Goal: Task Accomplishment & Management: Complete application form

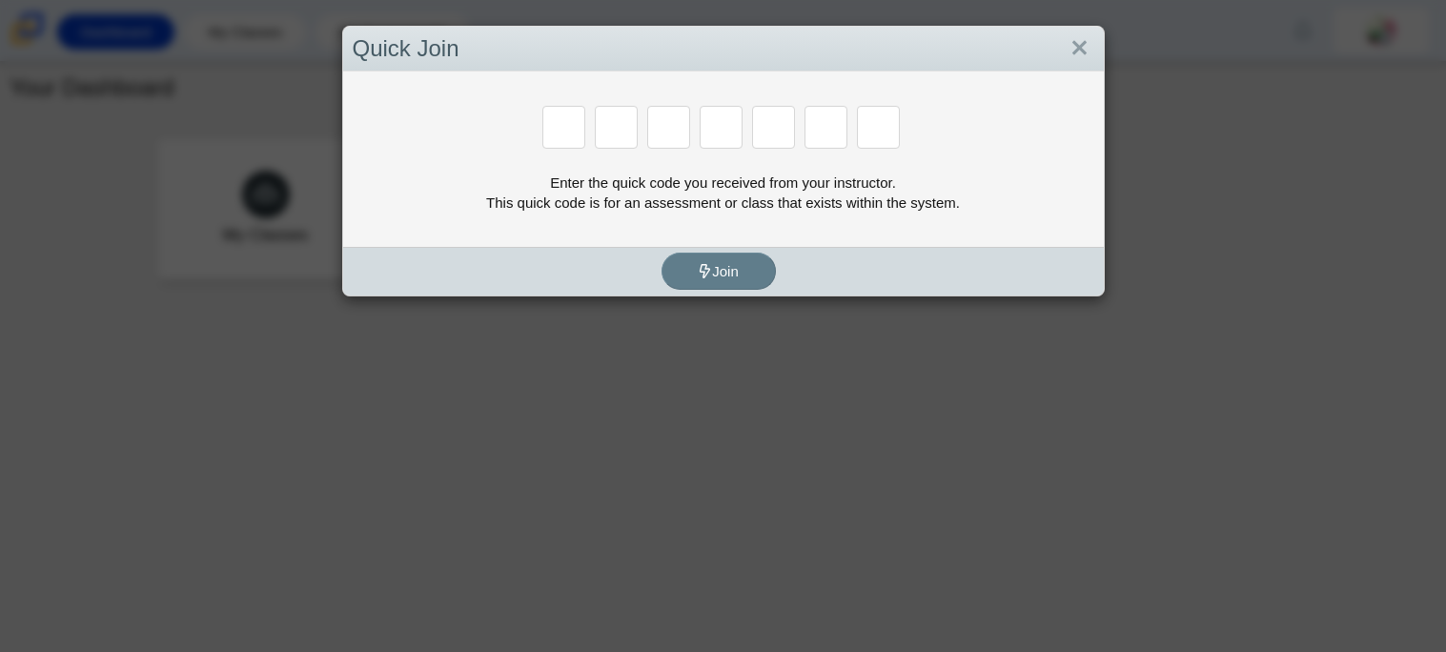
click at [818, 210] on div "Enter the quick code you received from your instructor. This quick code is for …" at bounding box center [724, 193] width 742 height 40
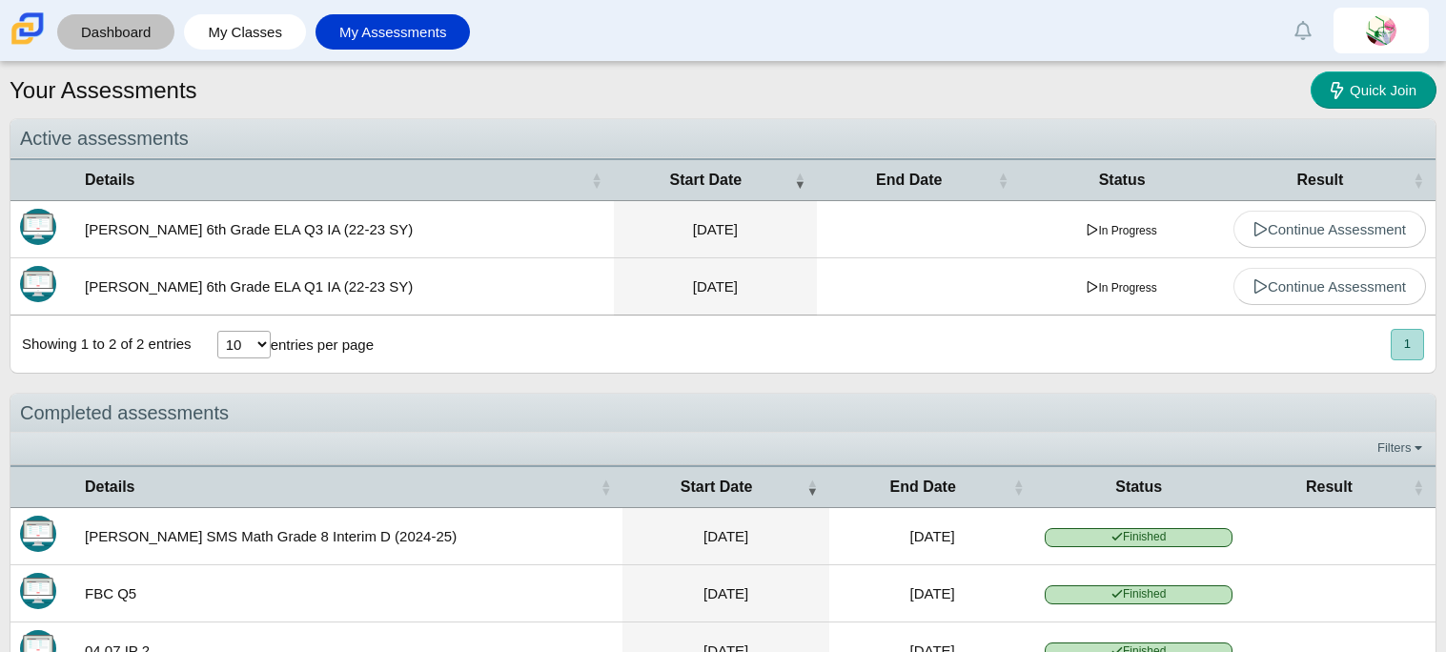
click at [139, 23] on link "Dashboard" at bounding box center [116, 31] width 98 height 35
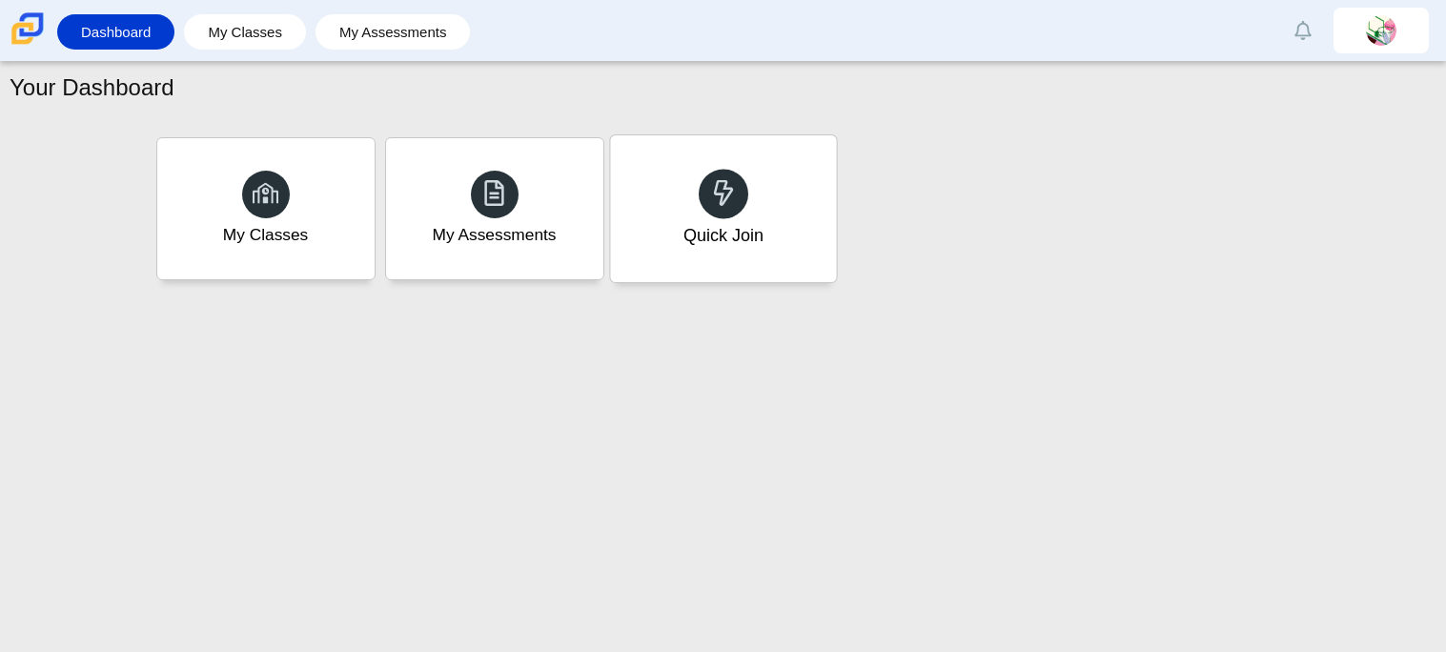
click at [701, 210] on div "Quick Join" at bounding box center [723, 208] width 226 height 147
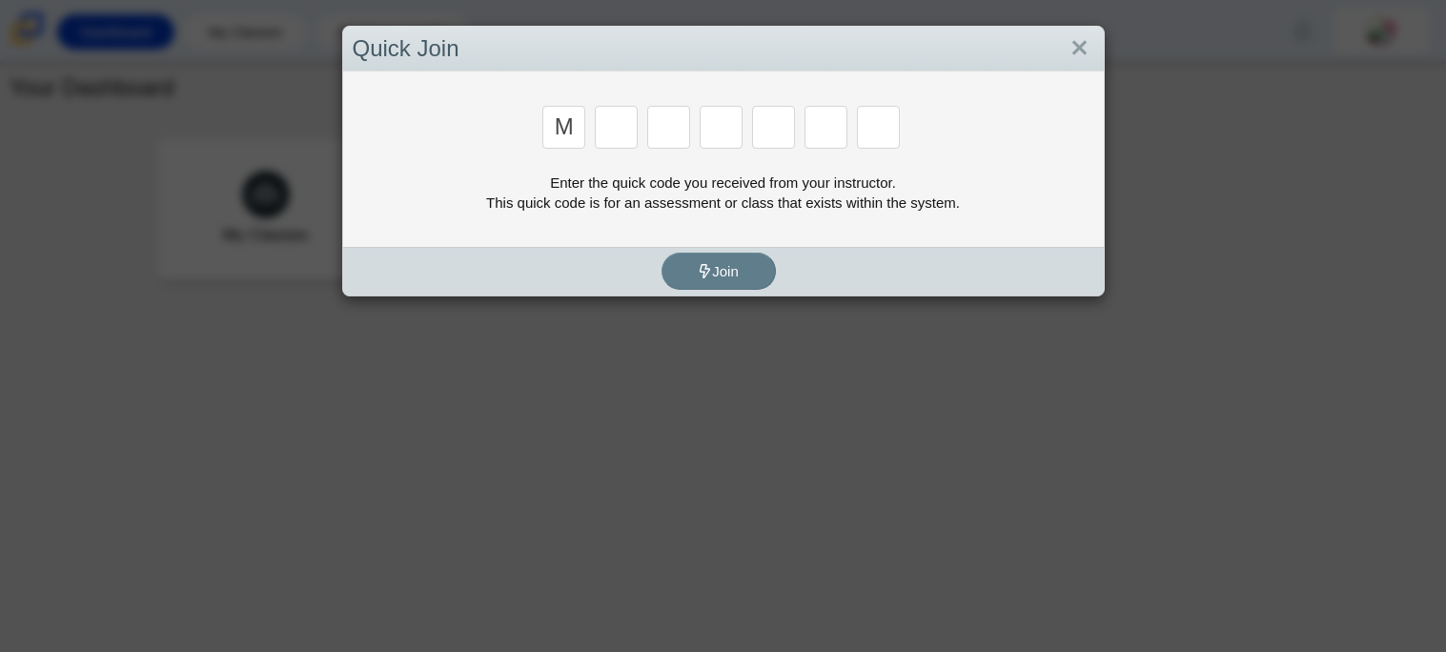
type input "m"
type input "n"
type input "b"
type input "m"
type input "3"
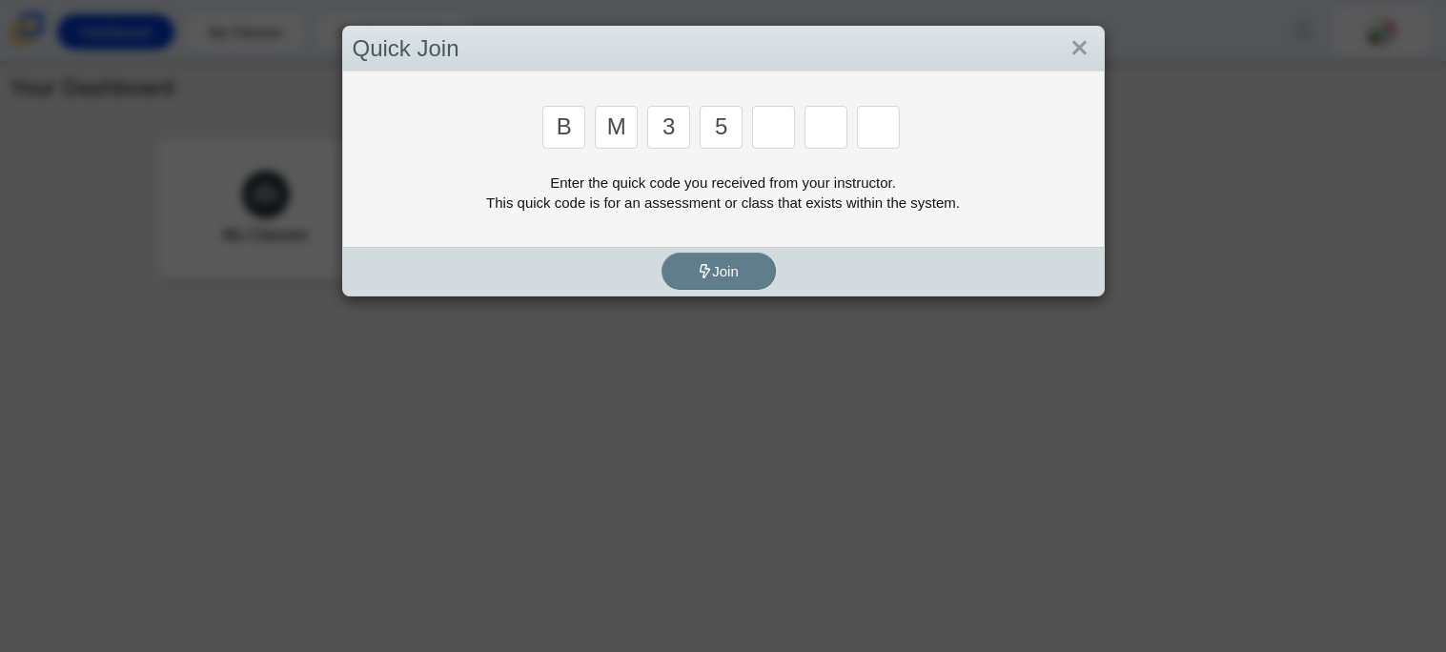
type input "5"
type input "3"
type input "g"
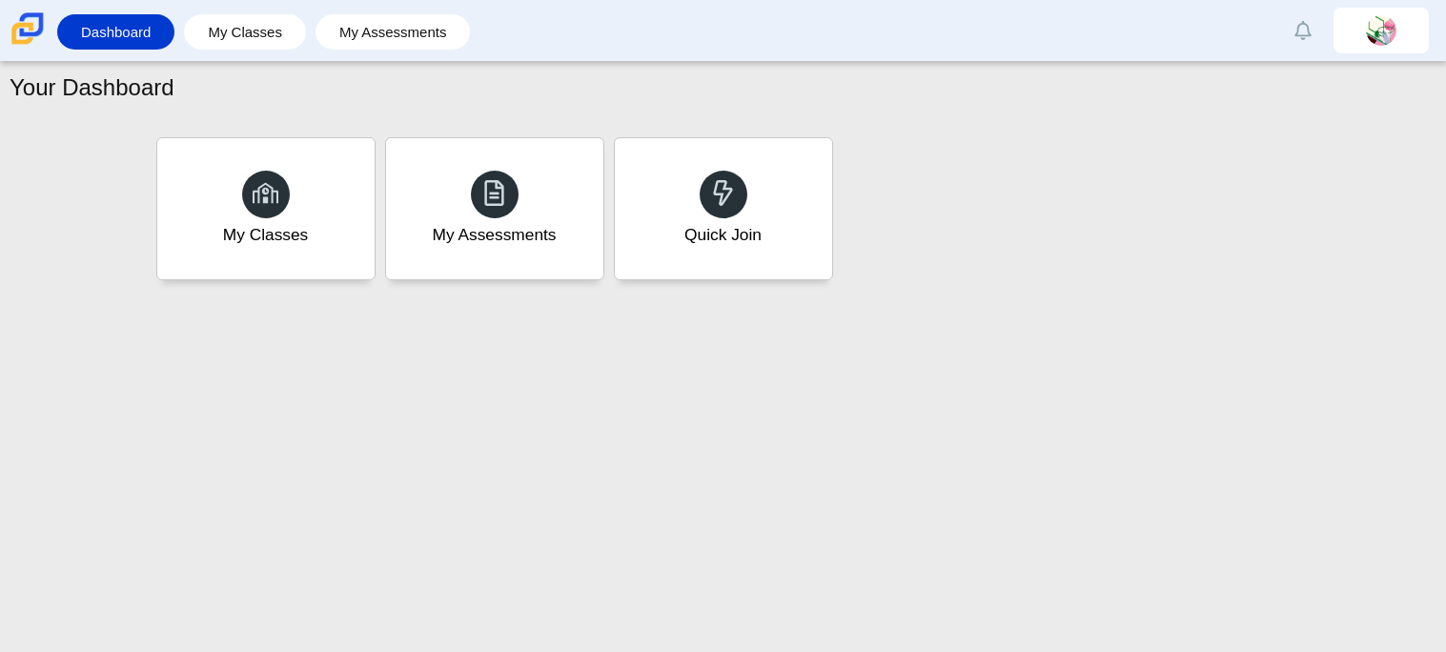
type input "b"
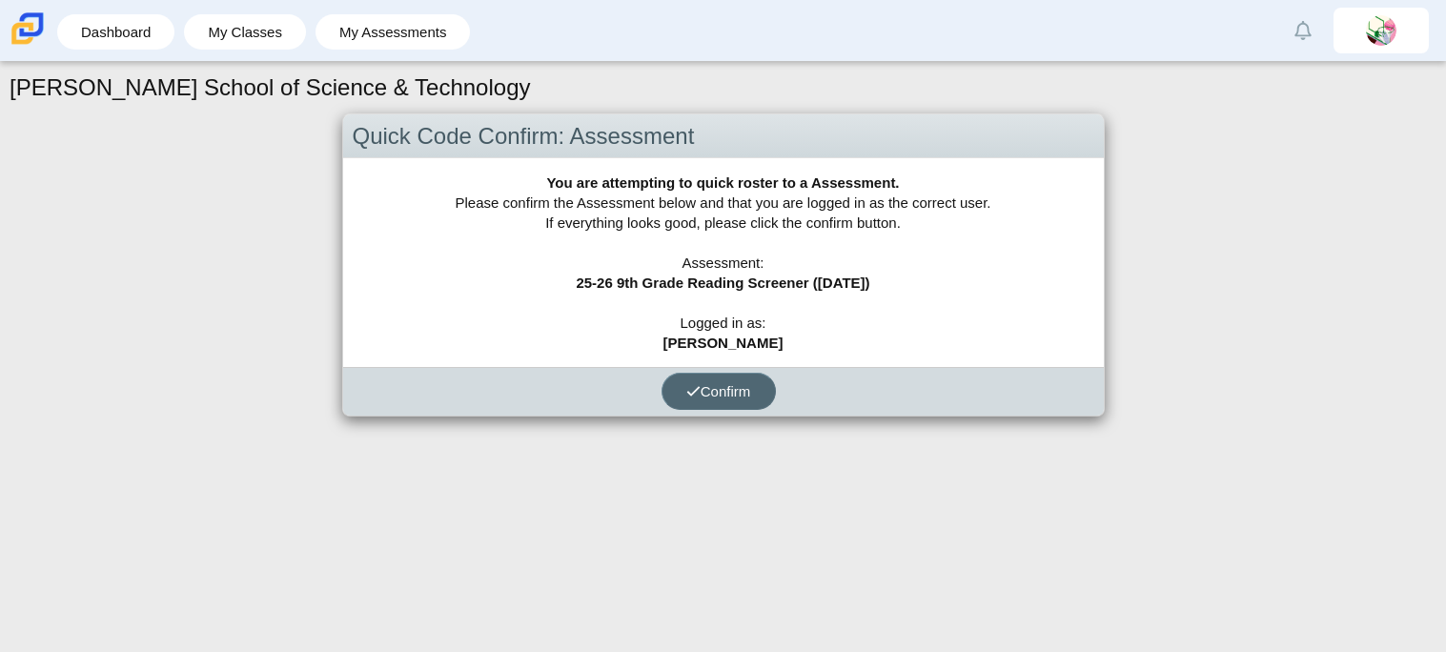
click at [731, 383] on span "Confirm" at bounding box center [718, 391] width 65 height 16
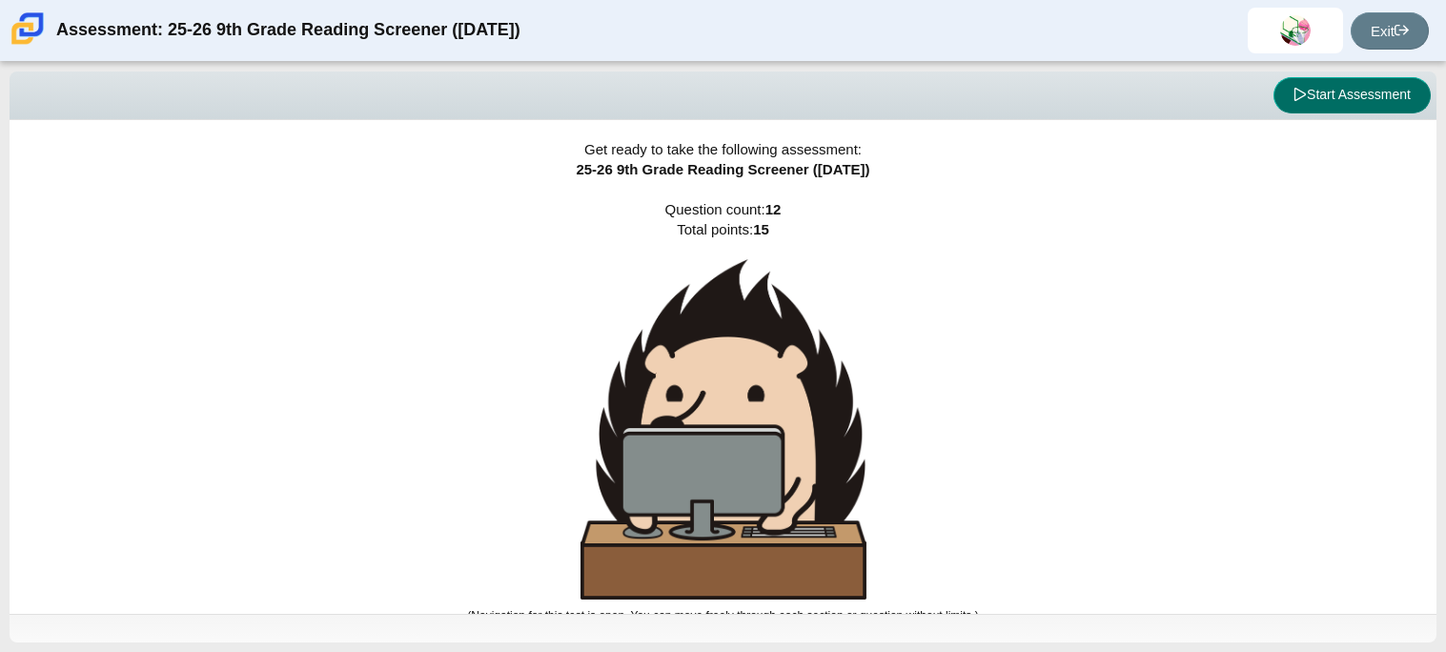
click at [1308, 103] on button "Start Assessment" at bounding box center [1352, 95] width 157 height 36
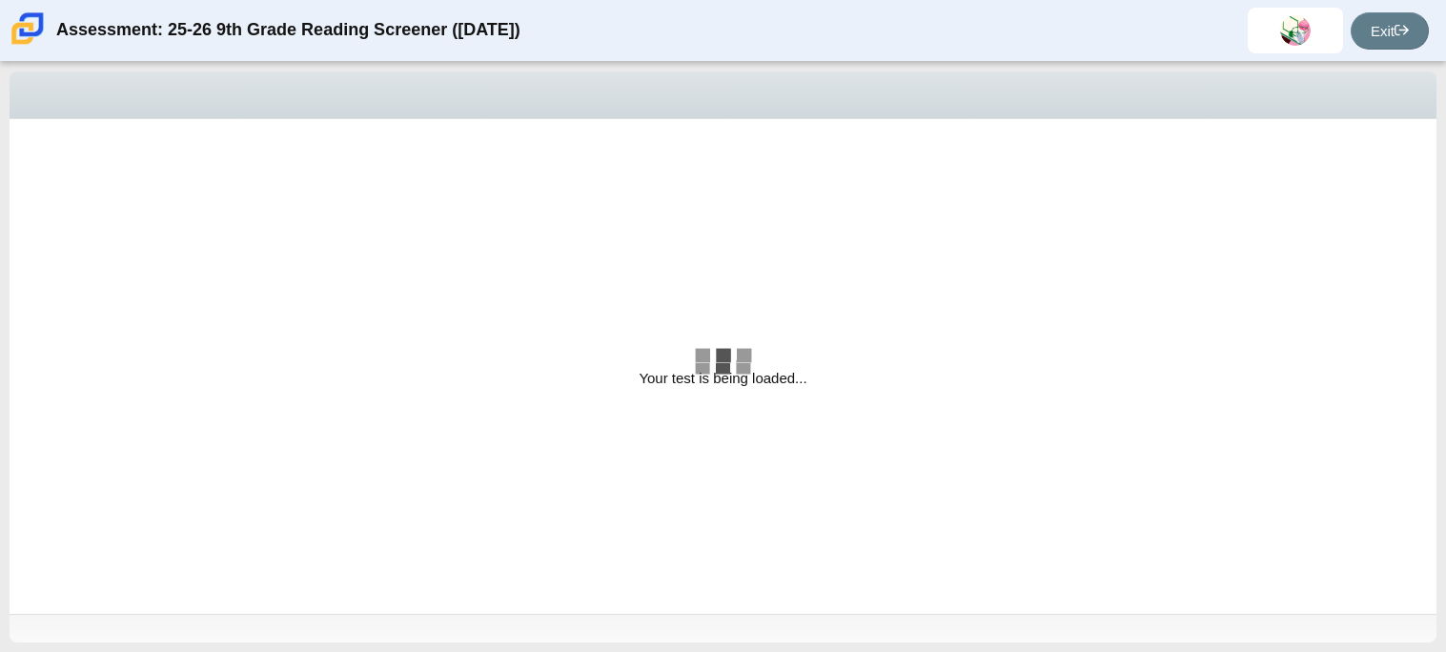
select select "ccc5b315-3c7c-471c-bf90-f22c8299c798"
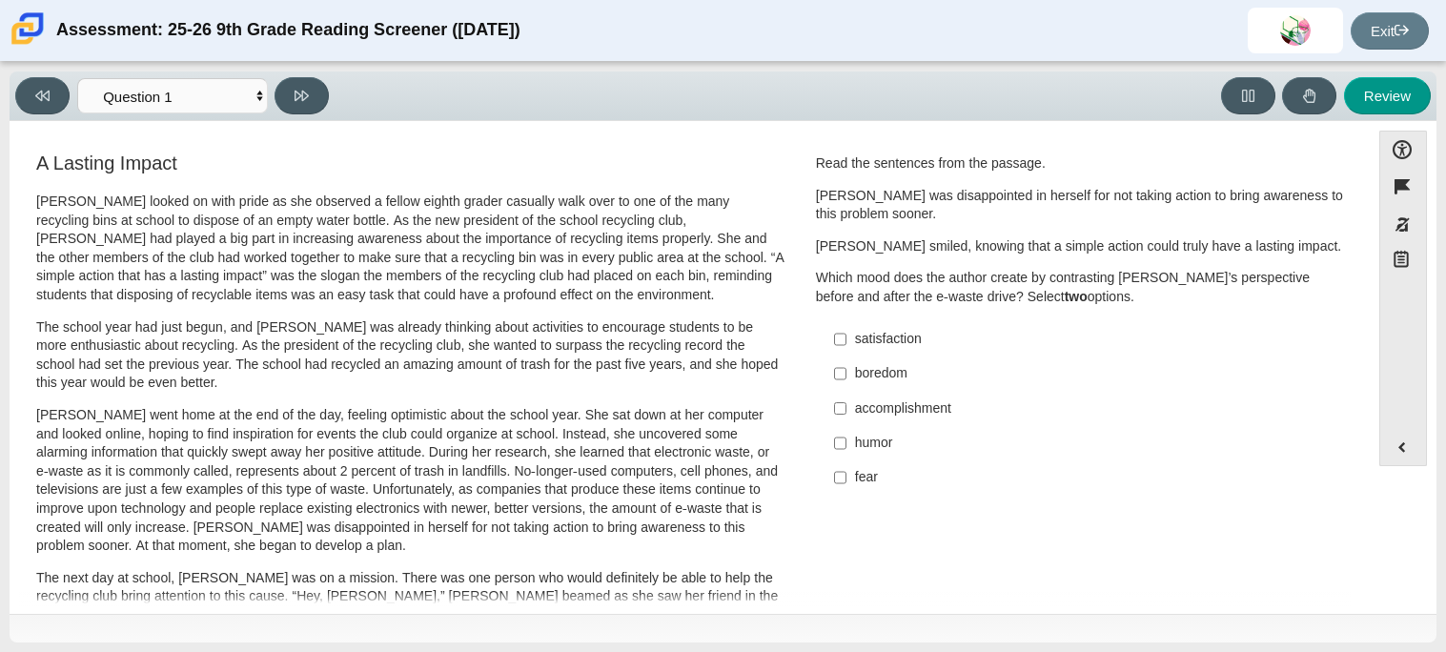
click at [924, 416] on div "accomplishment" at bounding box center [1095, 408] width 481 height 19
click at [846, 416] on input "accomplishment accomplishment" at bounding box center [840, 408] width 12 height 34
checkbox input "true"
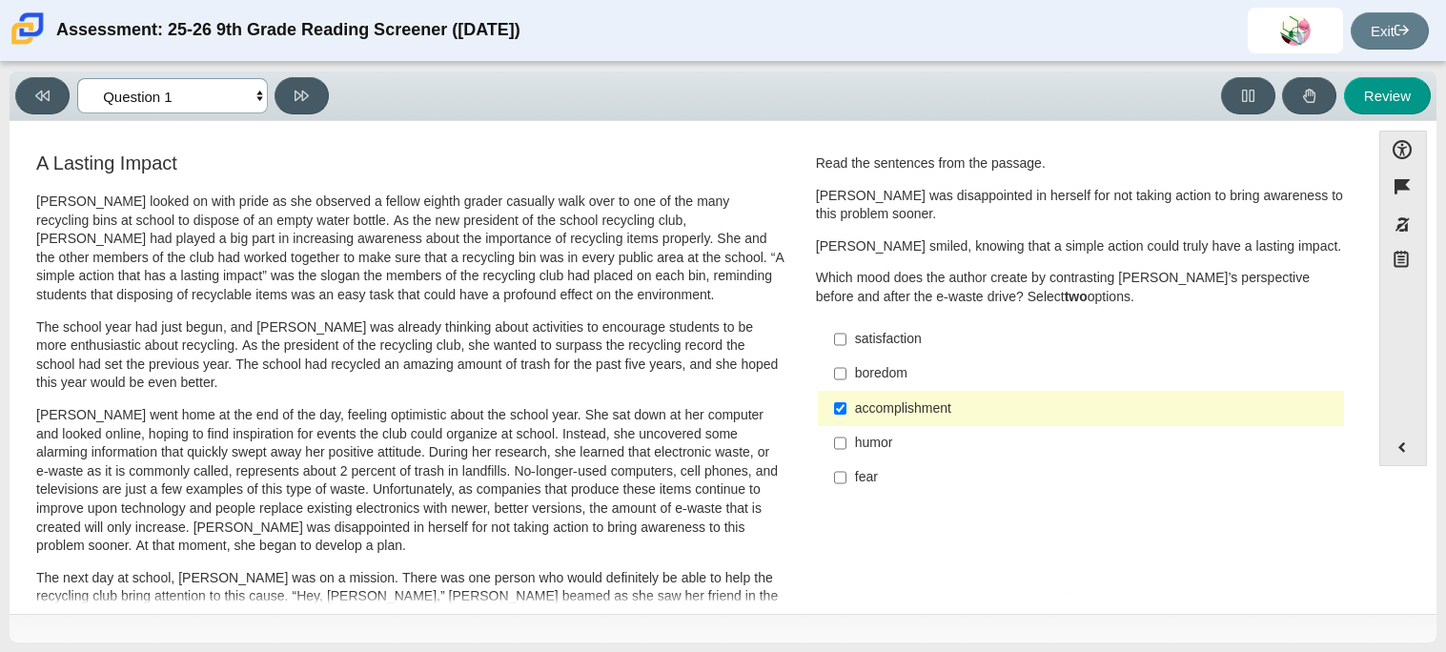
click at [260, 96] on select "Questions Question 1 Question 2 Question 3 Question 4 Question 5 Question 6 Que…" at bounding box center [172, 95] width 191 height 35
click at [258, 97] on select "Questions Question 1 Question 2 Question 3 Question 4 Question 5 Question 6 Que…" at bounding box center [172, 95] width 191 height 35
click at [855, 338] on div "satisfaction" at bounding box center [1095, 339] width 481 height 19
click at [846, 338] on input "satisfaction satisfaction" at bounding box center [840, 339] width 12 height 34
checkbox input "true"
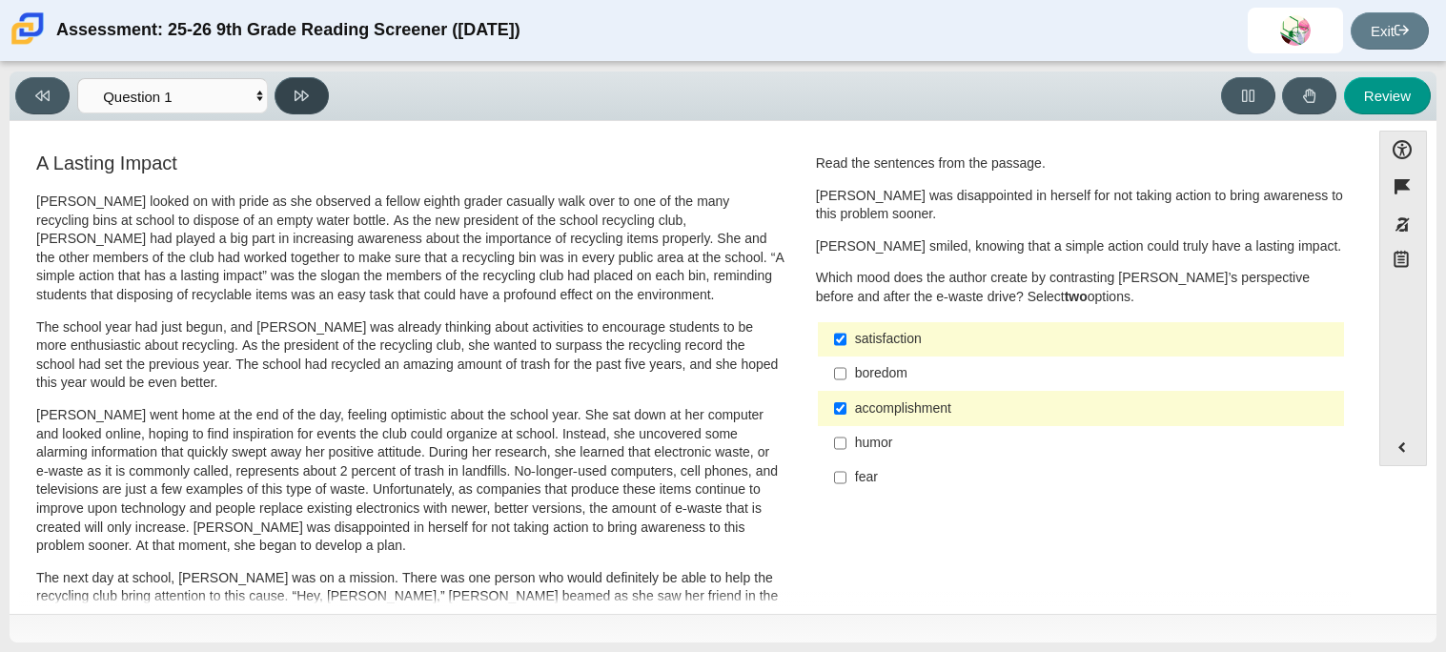
click at [297, 97] on icon at bounding box center [302, 96] width 14 height 10
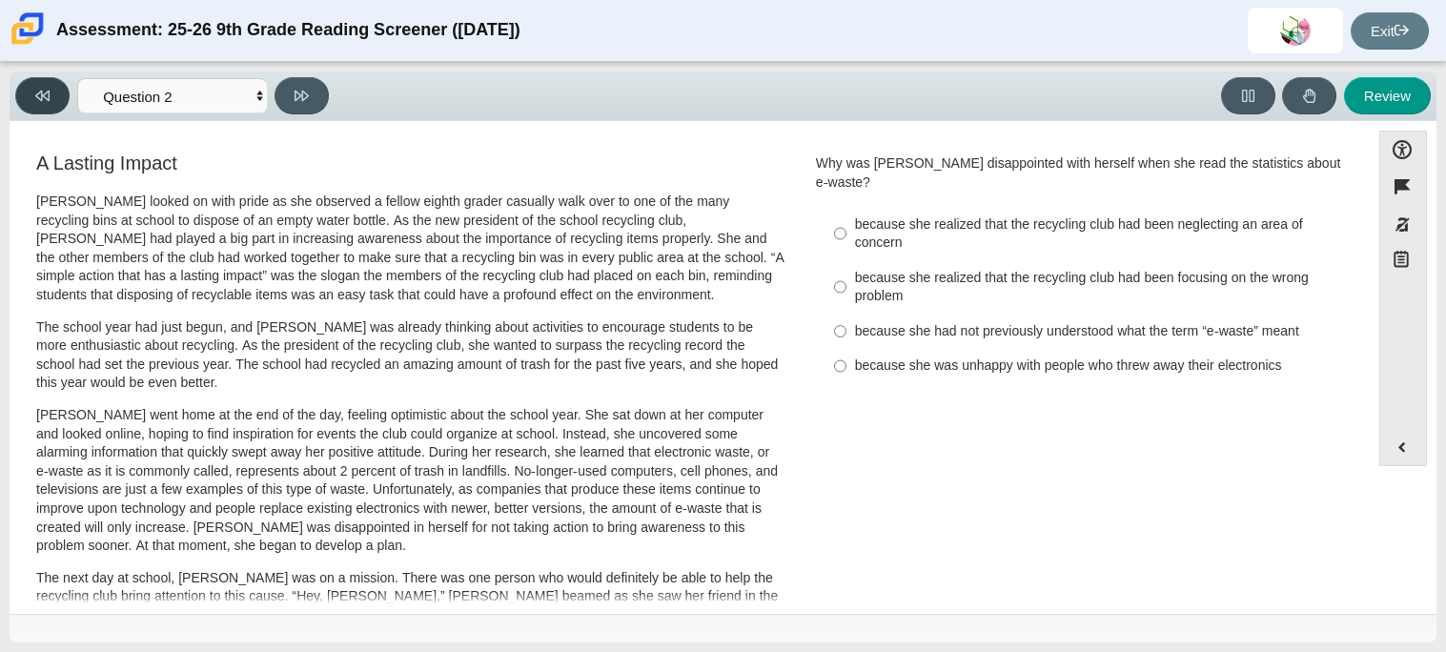
click at [33, 92] on button at bounding box center [42, 95] width 54 height 37
select select "ccc5b315-3c7c-471c-bf90-f22c8299c798"
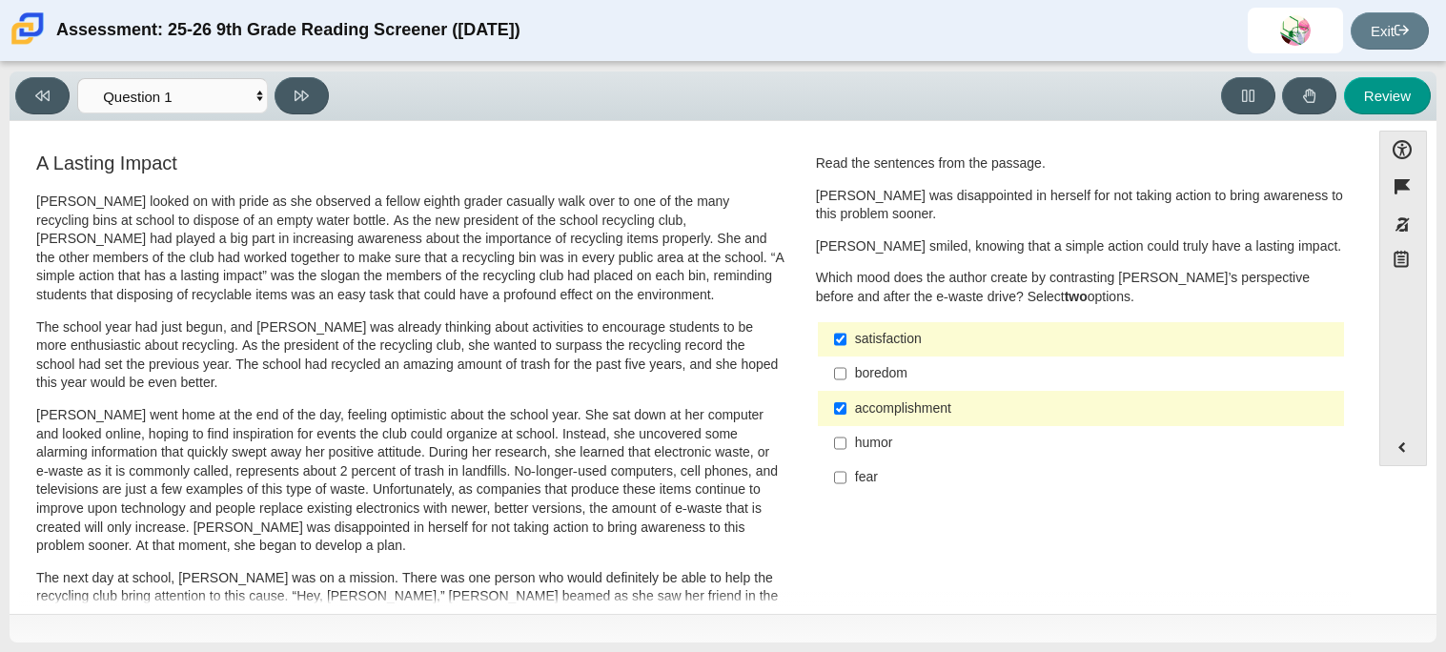
click at [1443, 516] on div "Viewing Question 1 of 12 in Pacing Mode Questions Question 1 Question 2 Questio…" at bounding box center [723, 357] width 1446 height 590
click at [1085, 334] on div "satisfaction" at bounding box center [1095, 339] width 481 height 19
click at [846, 334] on input "satisfaction satisfaction" at bounding box center [840, 339] width 12 height 34
checkbox input "false"
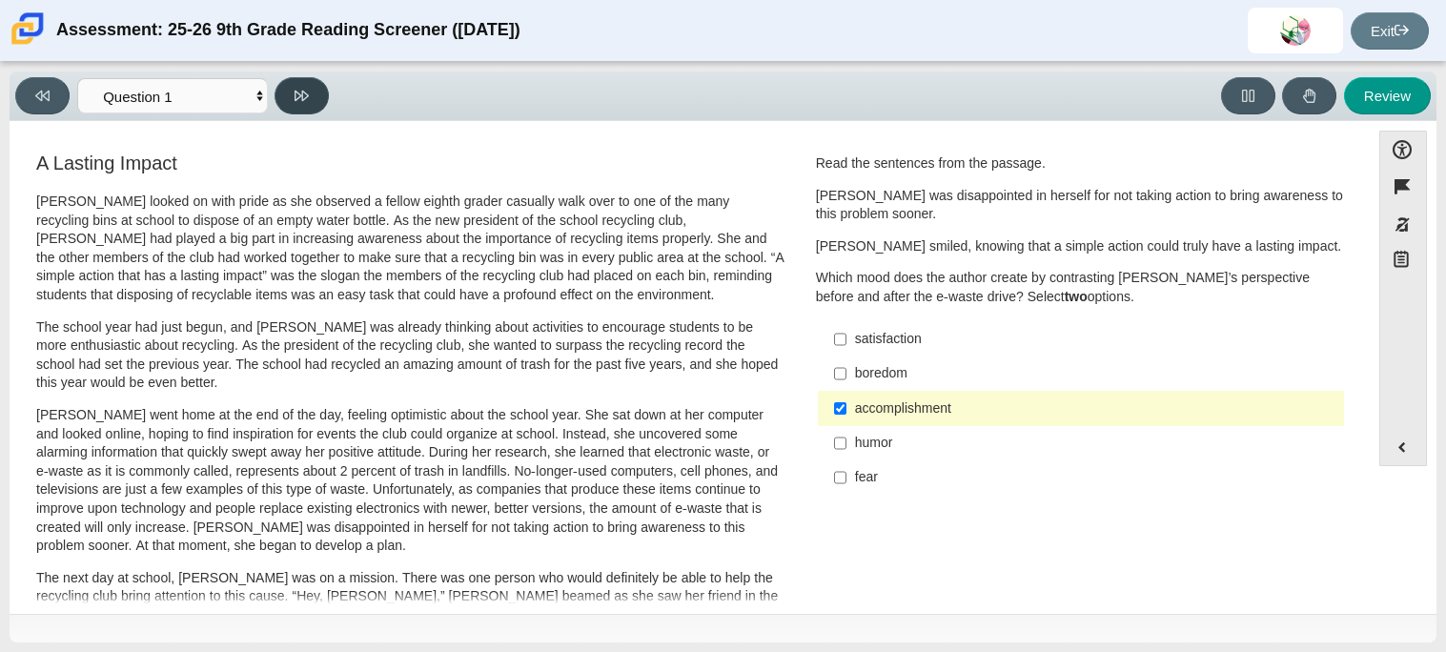
click at [324, 92] on button at bounding box center [302, 95] width 54 height 37
select select "0ff64528-ffd7-428d-b192-babfaadd44e8"
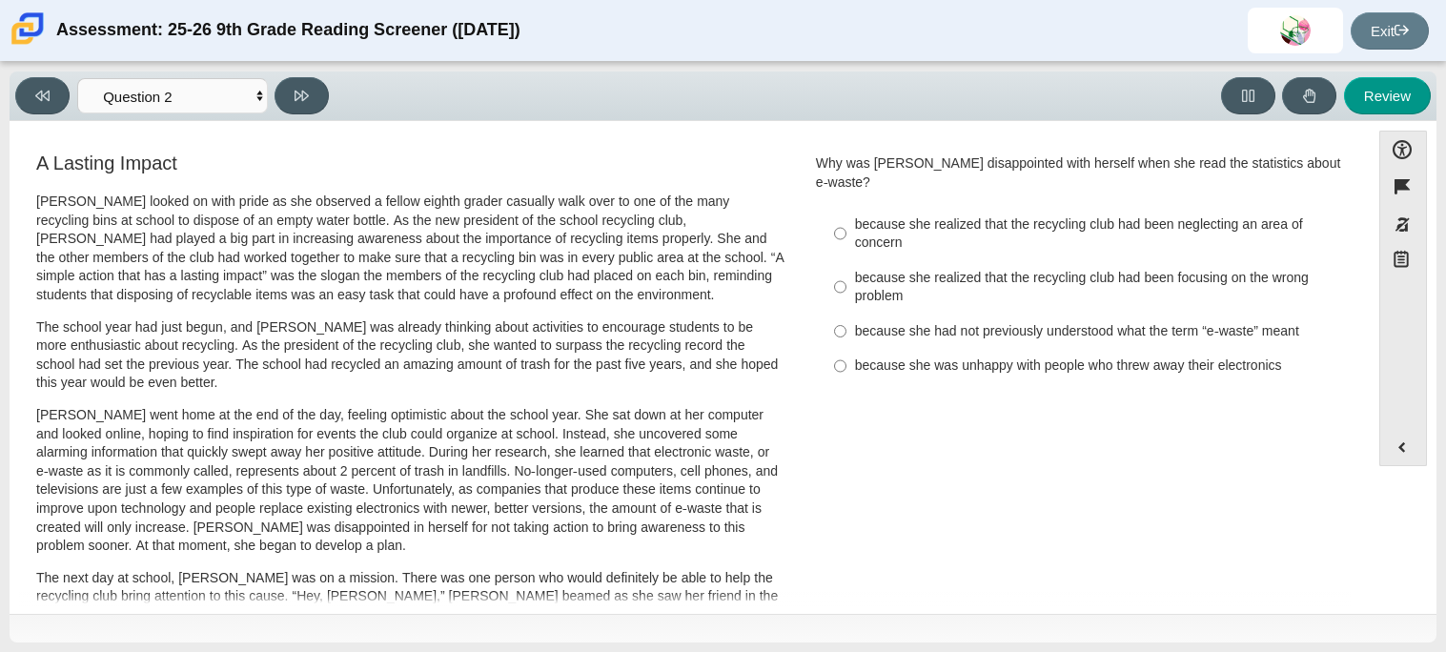
click at [849, 242] on ul "because she realized that the recycling club had been neglecting an area of con…" at bounding box center [1081, 295] width 528 height 178
click at [864, 281] on div "because she realized that the recycling club had been focusing on the wrong pro…" at bounding box center [1095, 287] width 481 height 37
click at [846, 281] on input "because she realized that the recycling club had been focusing on the wrong pro…" at bounding box center [840, 286] width 12 height 53
radio input "true"
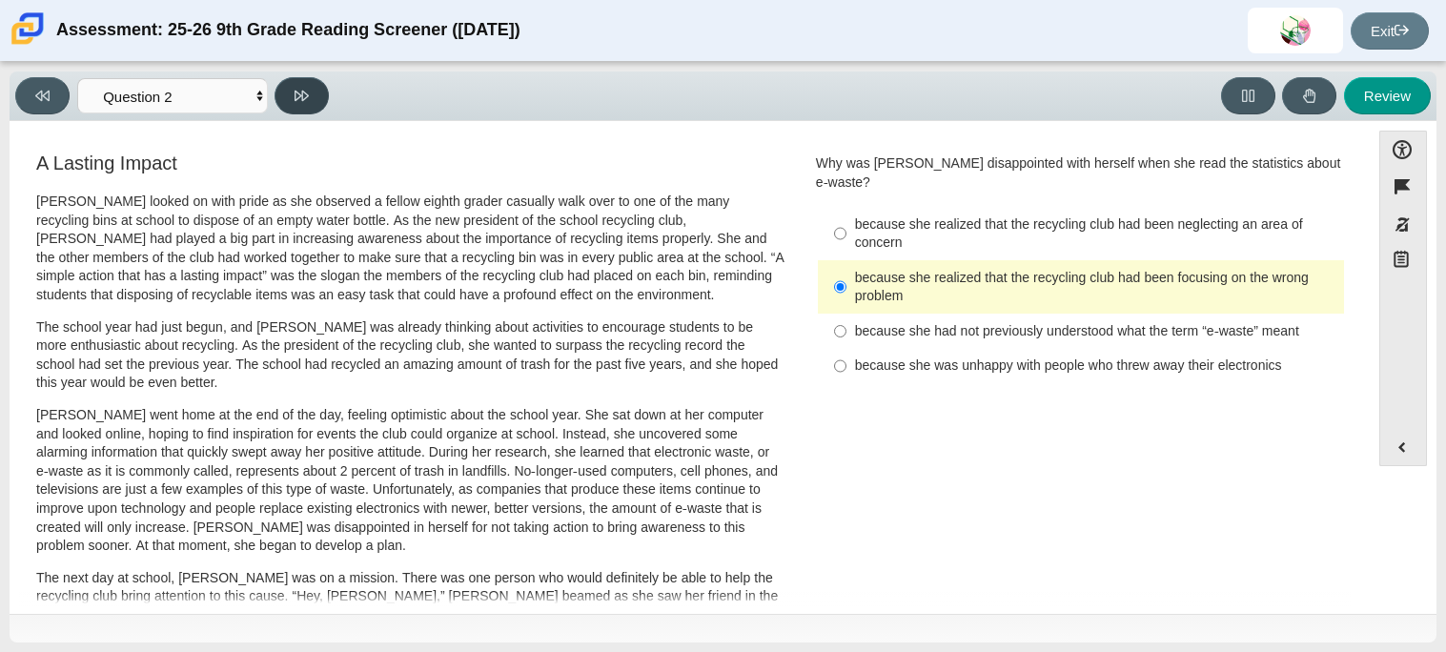
click at [306, 102] on button at bounding box center [302, 95] width 54 height 37
select select "7ce3d843-6974-4858-901c-1ff39630e843"
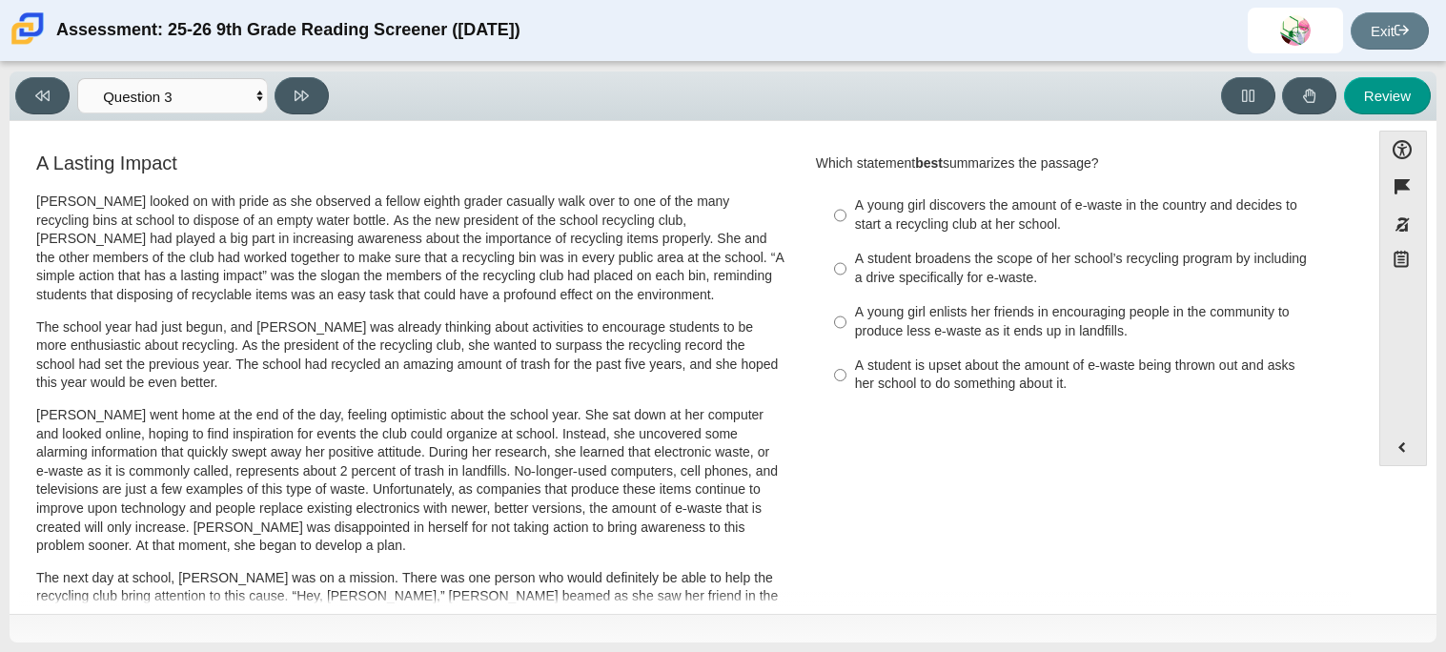
click at [1089, 309] on div "A young girl enlists her friends in encouraging people in the community to prod…" at bounding box center [1095, 321] width 481 height 37
click at [846, 309] on input "A young girl enlists her friends in encouraging people in the community to prod…" at bounding box center [840, 322] width 12 height 53
radio input "true"
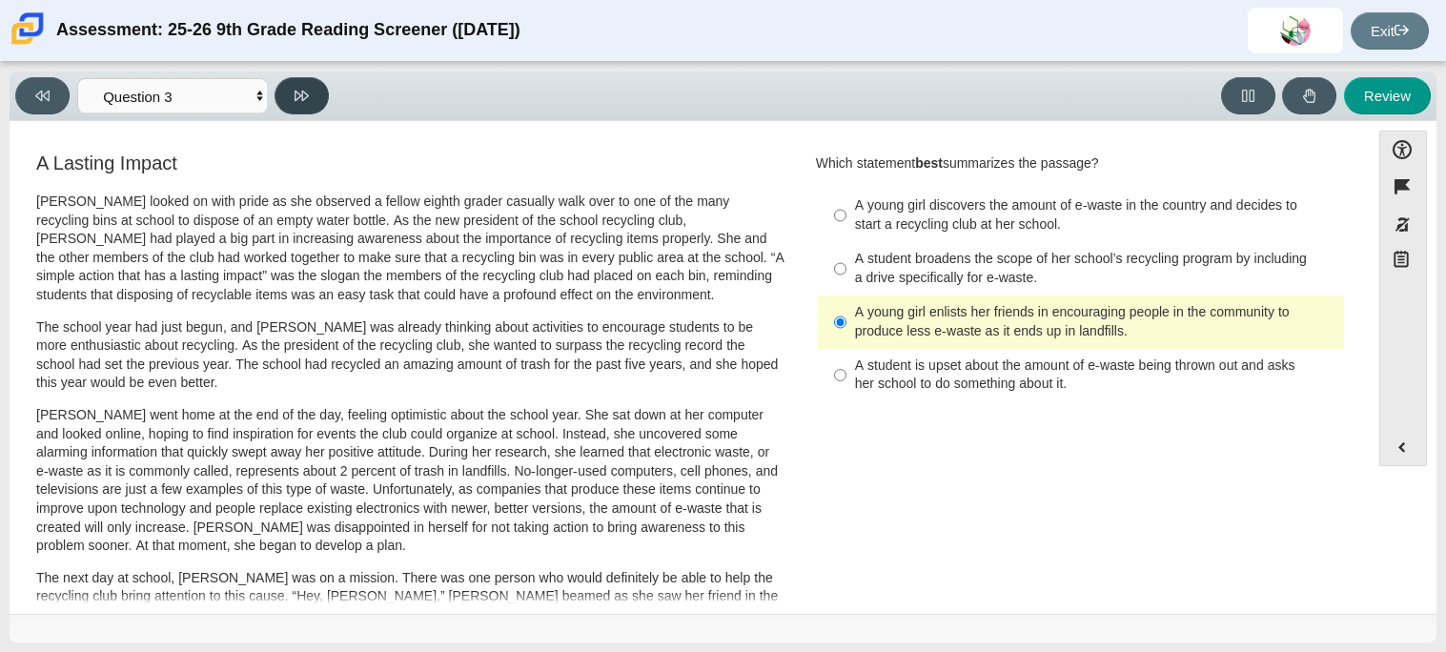
click at [291, 112] on button at bounding box center [302, 95] width 54 height 37
select select "ca9ea0f1-49c5-4bd1-83b0-472c18652b42"
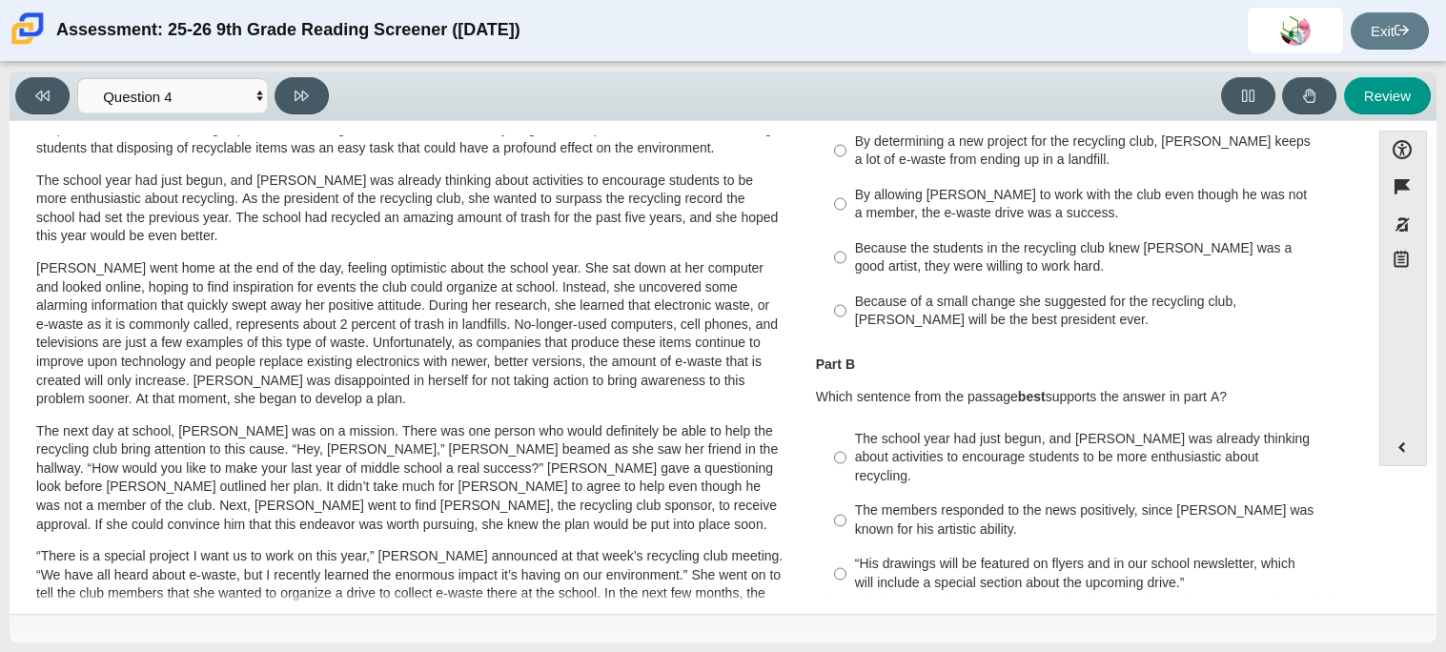
scroll to position [190, 0]
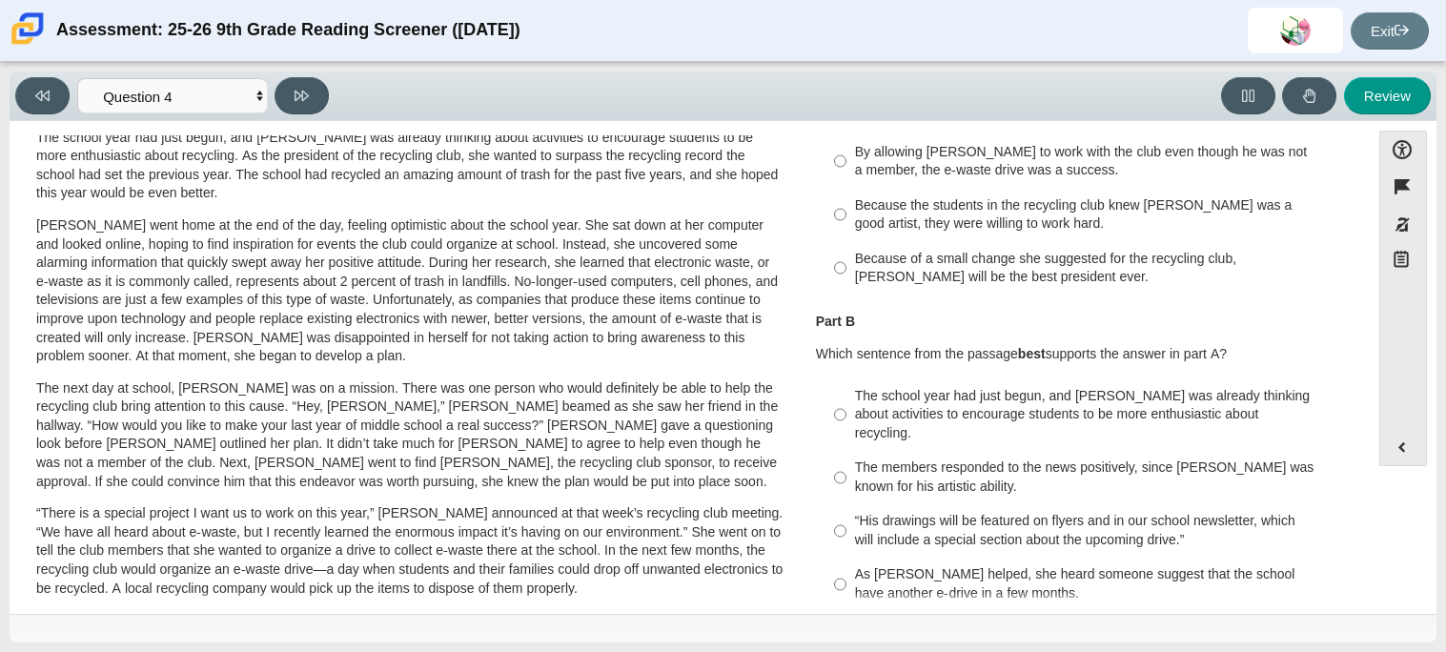
click at [894, 415] on div "The school year had just begun, and [PERSON_NAME] was already thinking about ac…" at bounding box center [1095, 415] width 481 height 56
click at [846, 415] on input "The school year had just begun, and [PERSON_NAME] was already thinking about ac…" at bounding box center [840, 414] width 12 height 72
radio input "true"
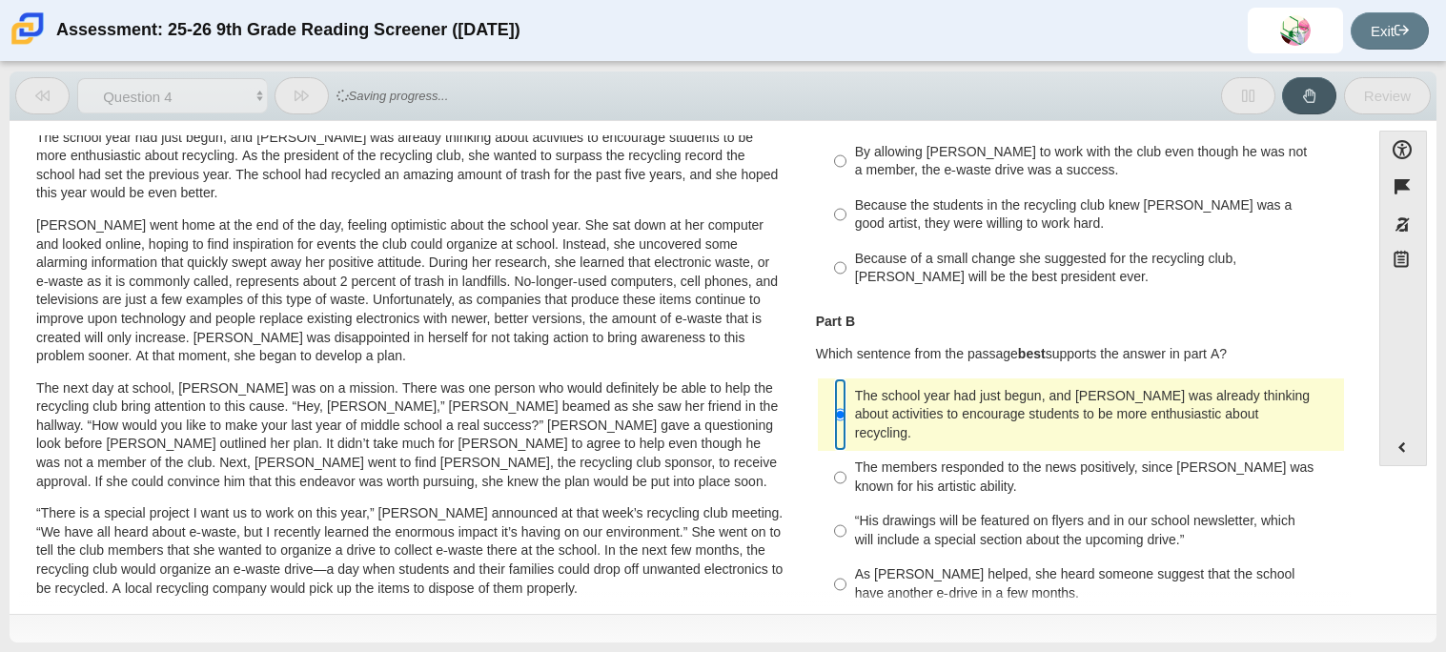
scroll to position [0, 0]
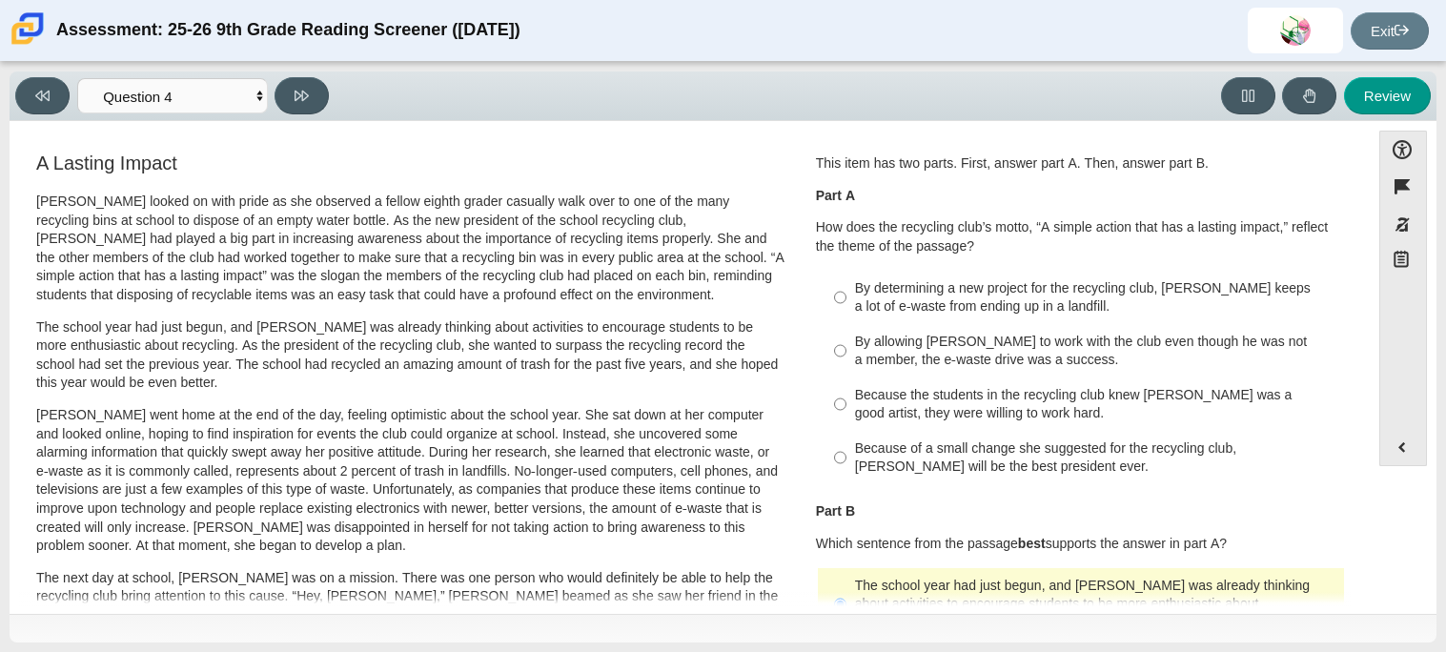
click at [887, 357] on div "By allowing [PERSON_NAME] to work with the club even though he was not a member…" at bounding box center [1095, 351] width 481 height 37
click at [846, 357] on input "By allowing [PERSON_NAME] to work with the club even though he was not a member…" at bounding box center [840, 350] width 12 height 53
radio input "true"
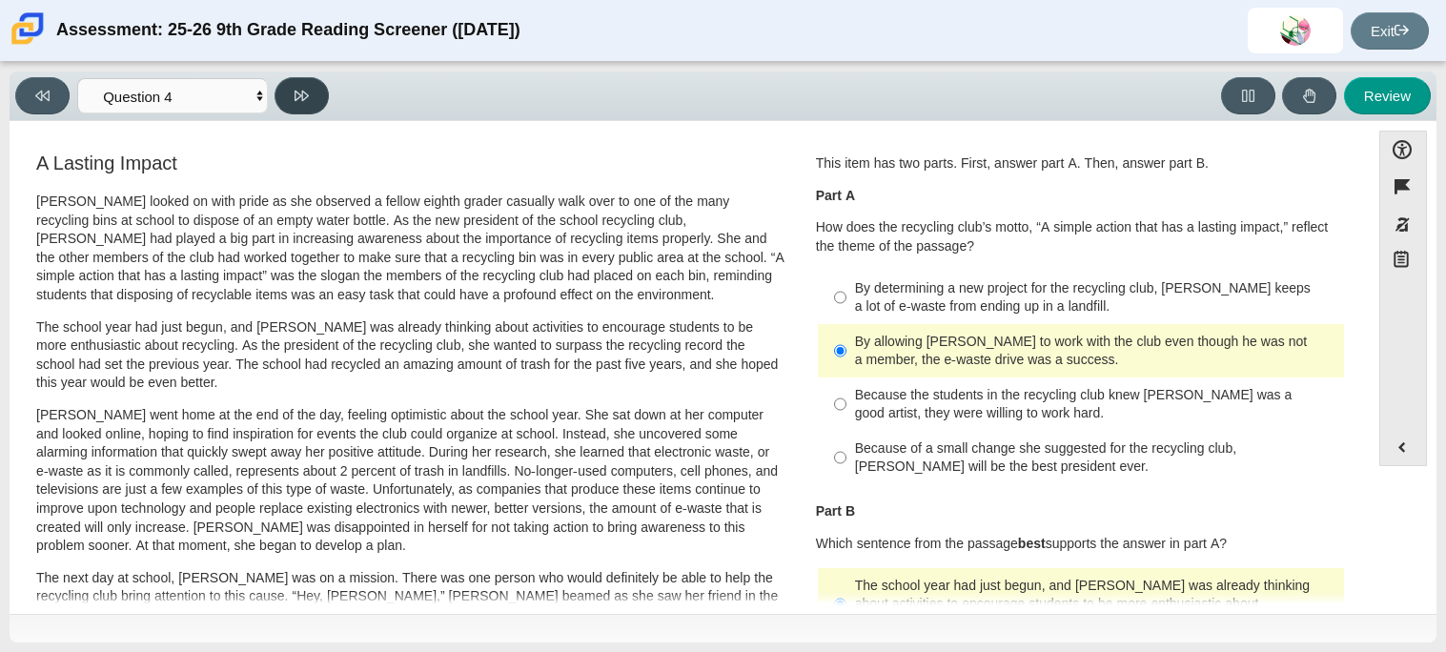
click at [323, 98] on button at bounding box center [302, 95] width 54 height 37
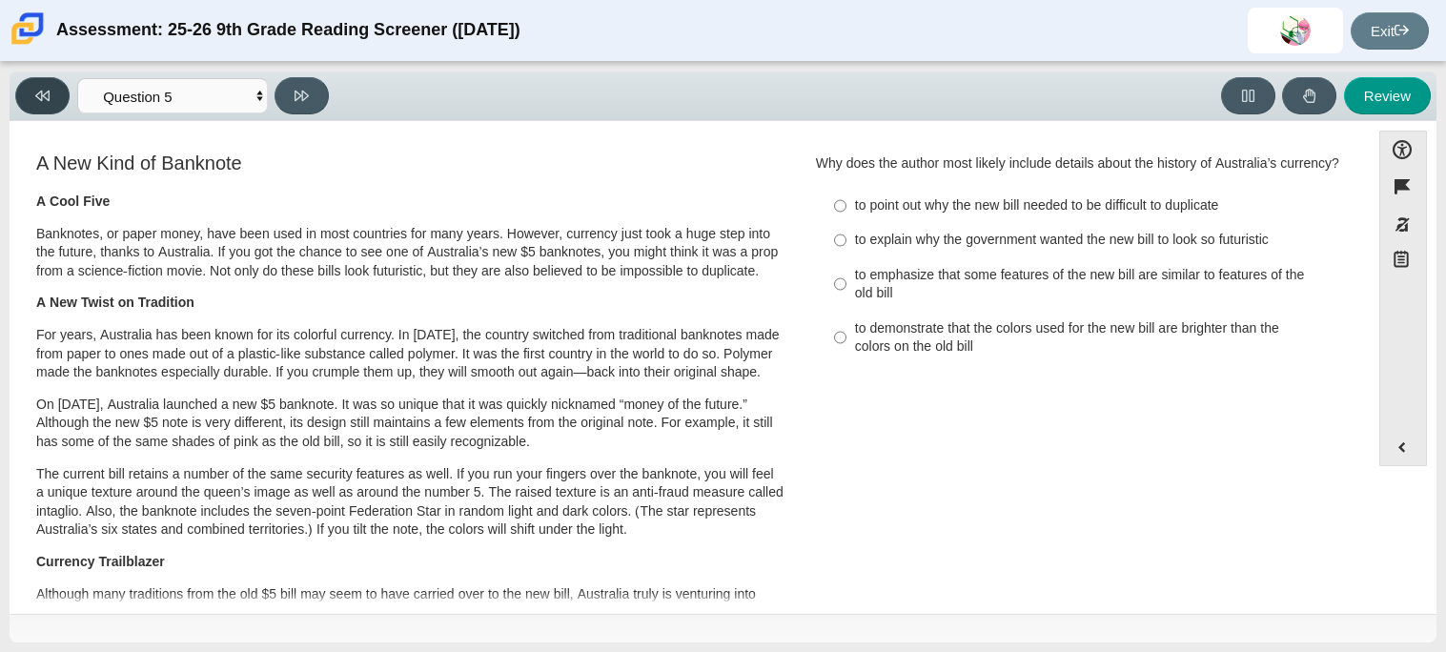
click at [54, 103] on button at bounding box center [42, 95] width 54 height 37
select select "ca9ea0f1-49c5-4bd1-83b0-472c18652b42"
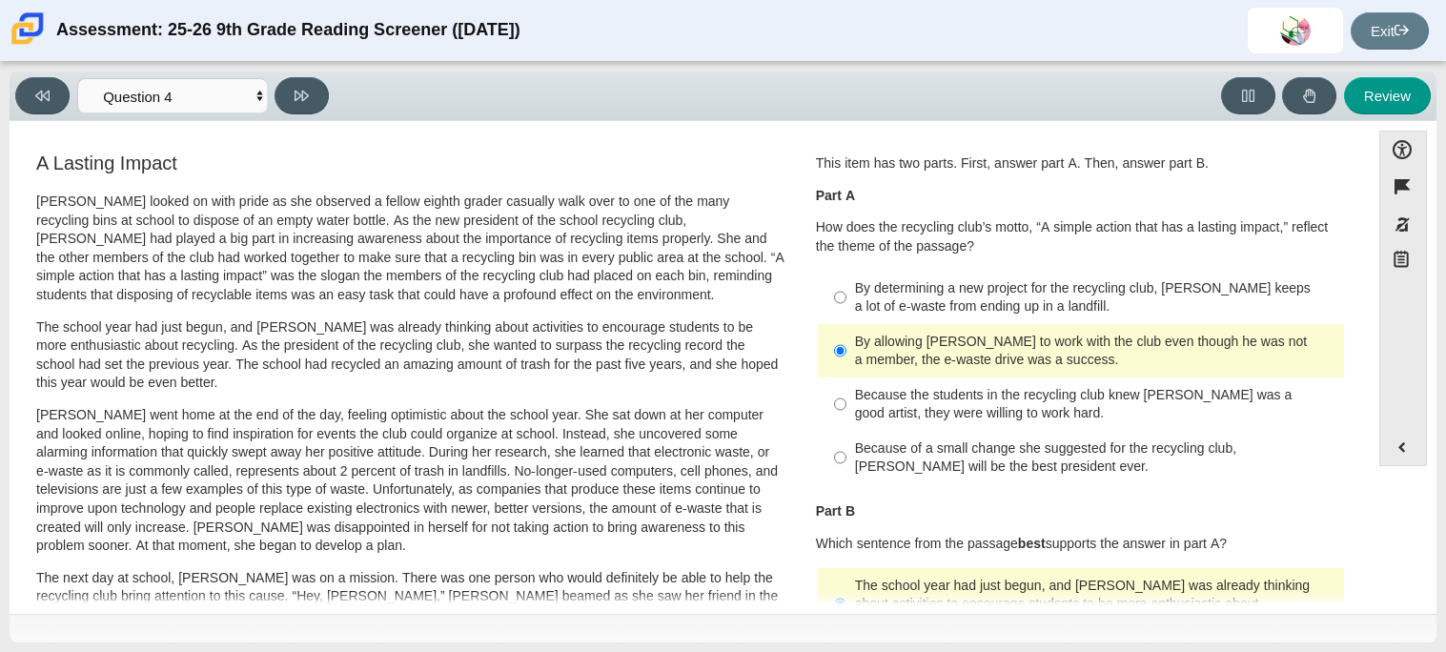
click at [863, 304] on div "By determining a new project for the recycling club, [PERSON_NAME] keeps a lot …" at bounding box center [1095, 297] width 481 height 37
click at [846, 304] on input "By determining a new project for the recycling club, [PERSON_NAME] keeps a lot …" at bounding box center [840, 297] width 12 height 53
radio input "true"
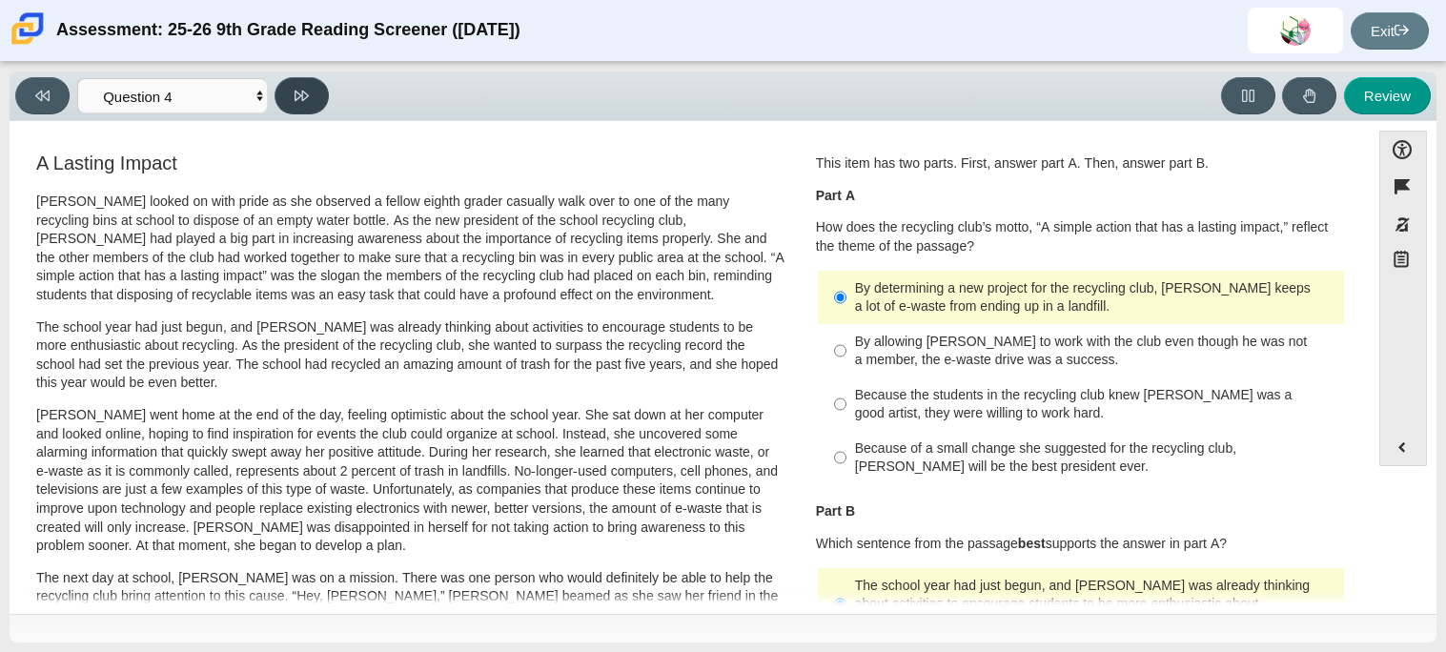
click at [310, 81] on button at bounding box center [302, 95] width 54 height 37
select select "e41f1a79-e29f-4095-8030-a53364015bed"
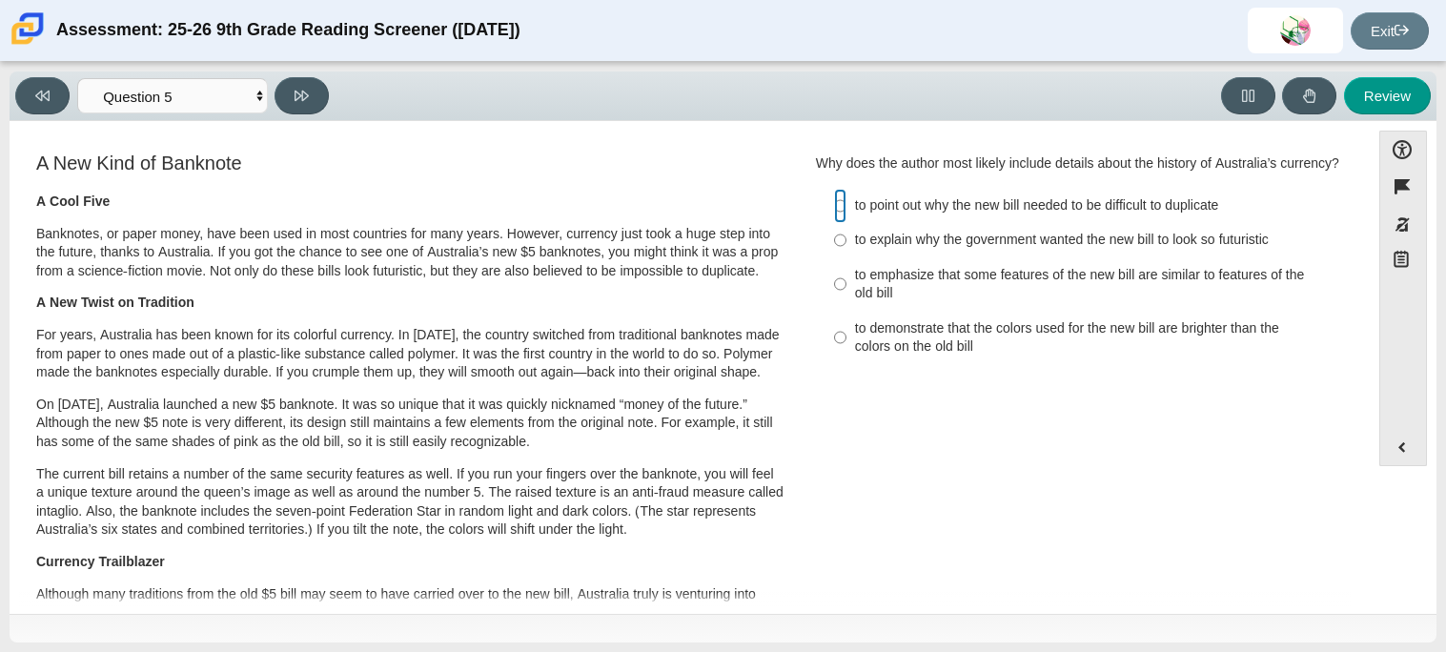
click at [838, 201] on input "to point out why the new bill needed to be difficult to duplicate to point out …" at bounding box center [840, 206] width 12 height 34
radio input "true"
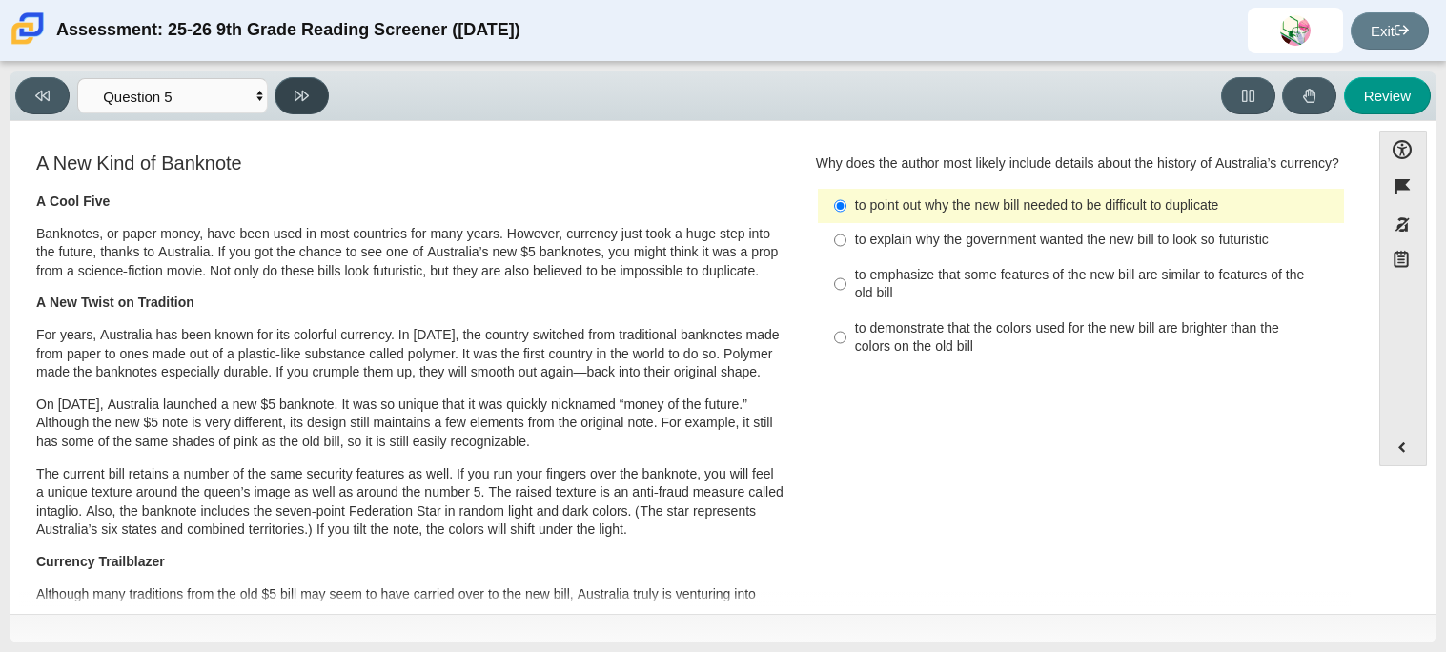
click at [312, 91] on button at bounding box center [302, 95] width 54 height 37
select select "69146e31-7b3d-4a3e-9ce6-f30c24342ae0"
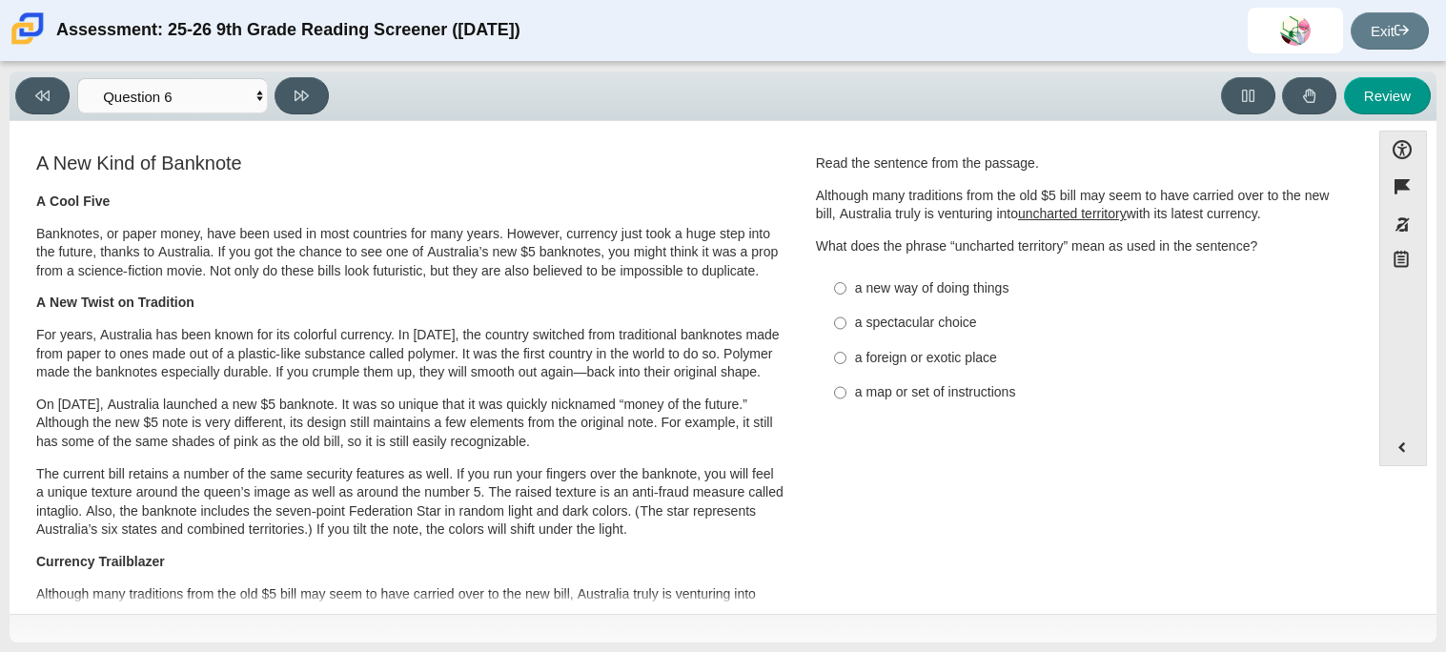
click at [884, 290] on div "a new way of doing things" at bounding box center [1095, 288] width 481 height 19
click at [846, 290] on input "a new way of doing things a new way of doing things" at bounding box center [840, 288] width 12 height 34
radio input "true"
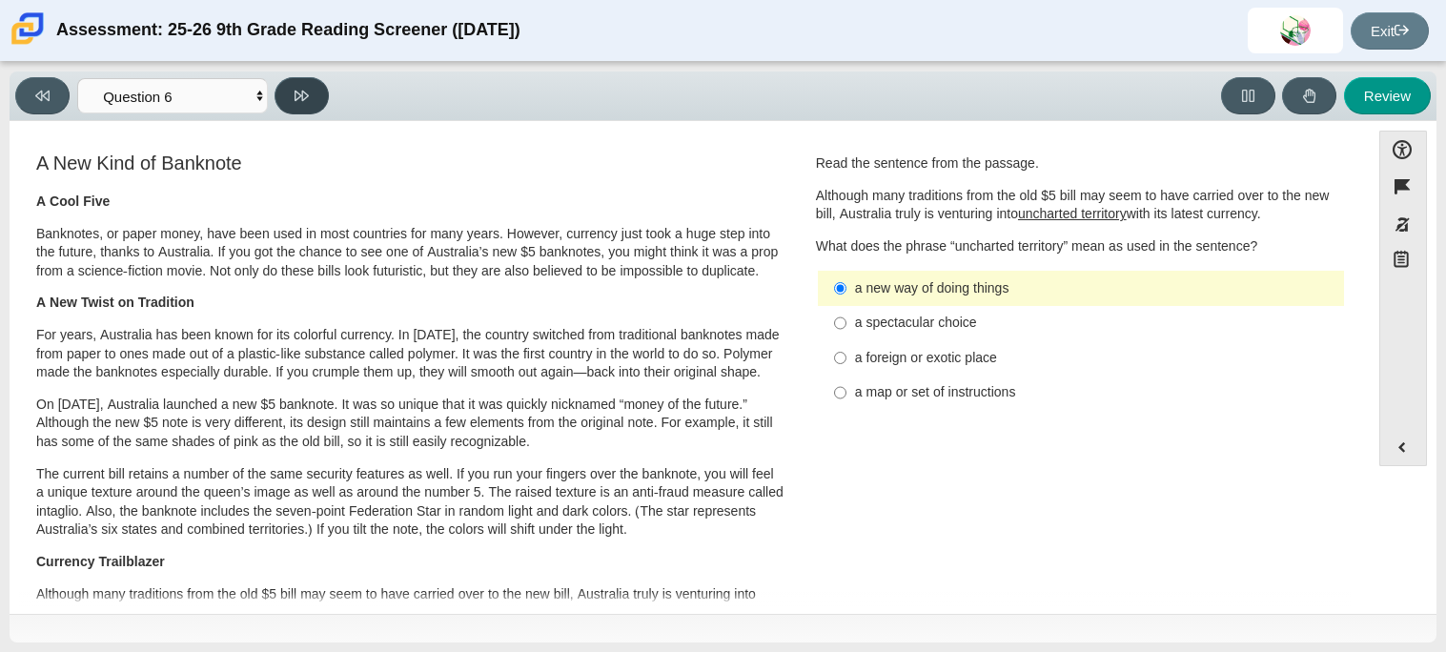
click at [301, 98] on icon at bounding box center [302, 96] width 14 height 14
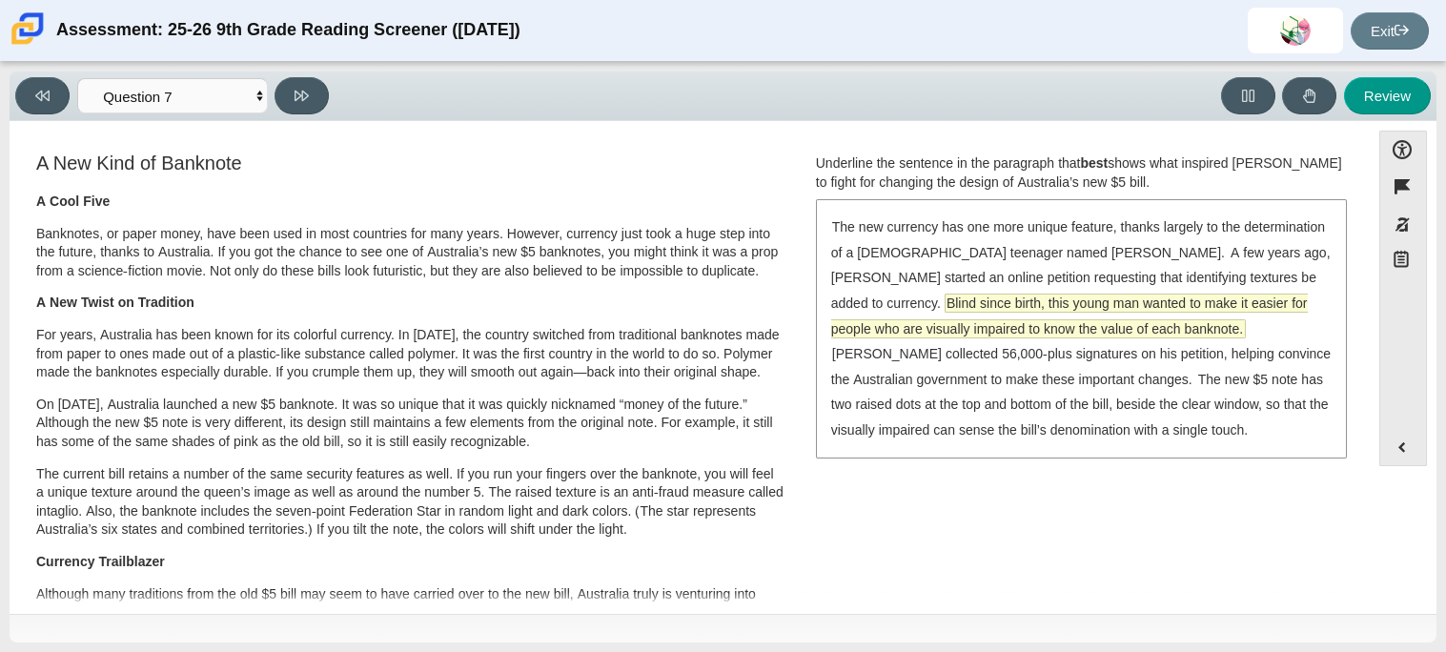
click at [1257, 295] on span "Blind since birth, this young man wanted to make it easier for people who are v…" at bounding box center [1069, 316] width 477 height 43
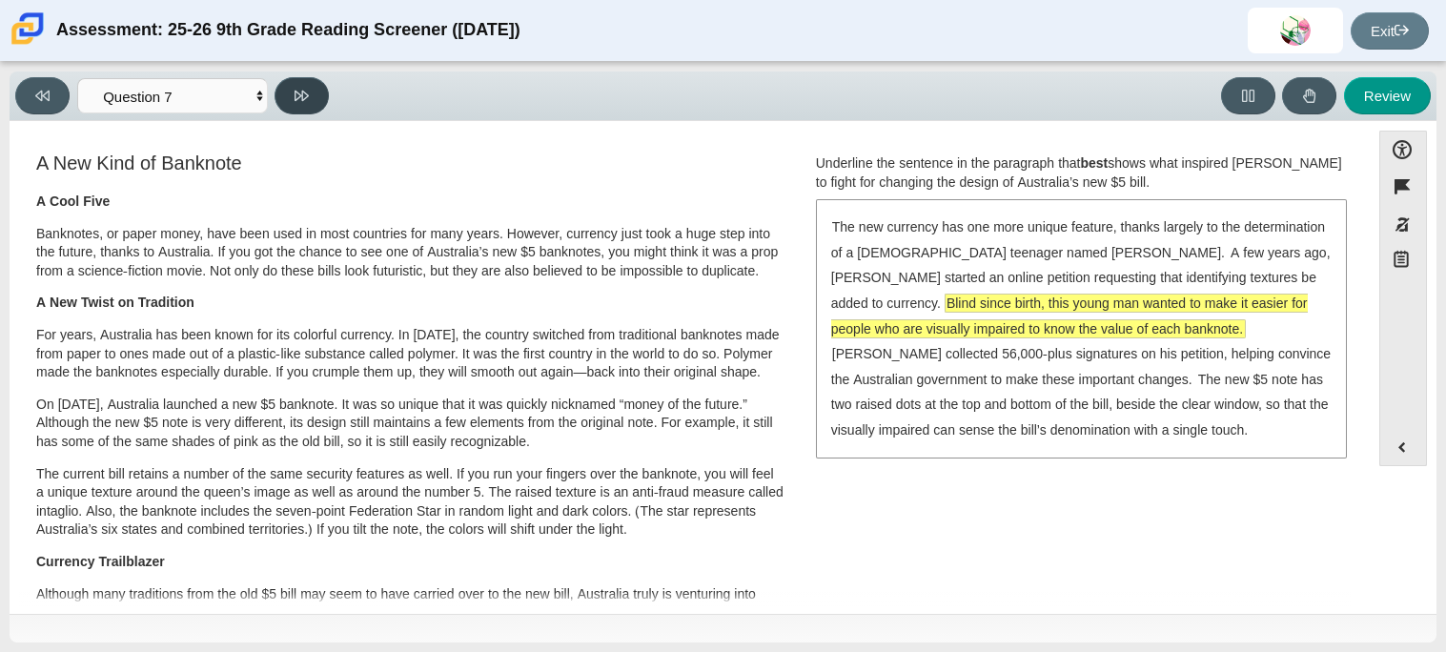
click at [293, 107] on button at bounding box center [302, 95] width 54 height 37
select select "ea8338c2-a6a3-418e-a305-2b963b54a290"
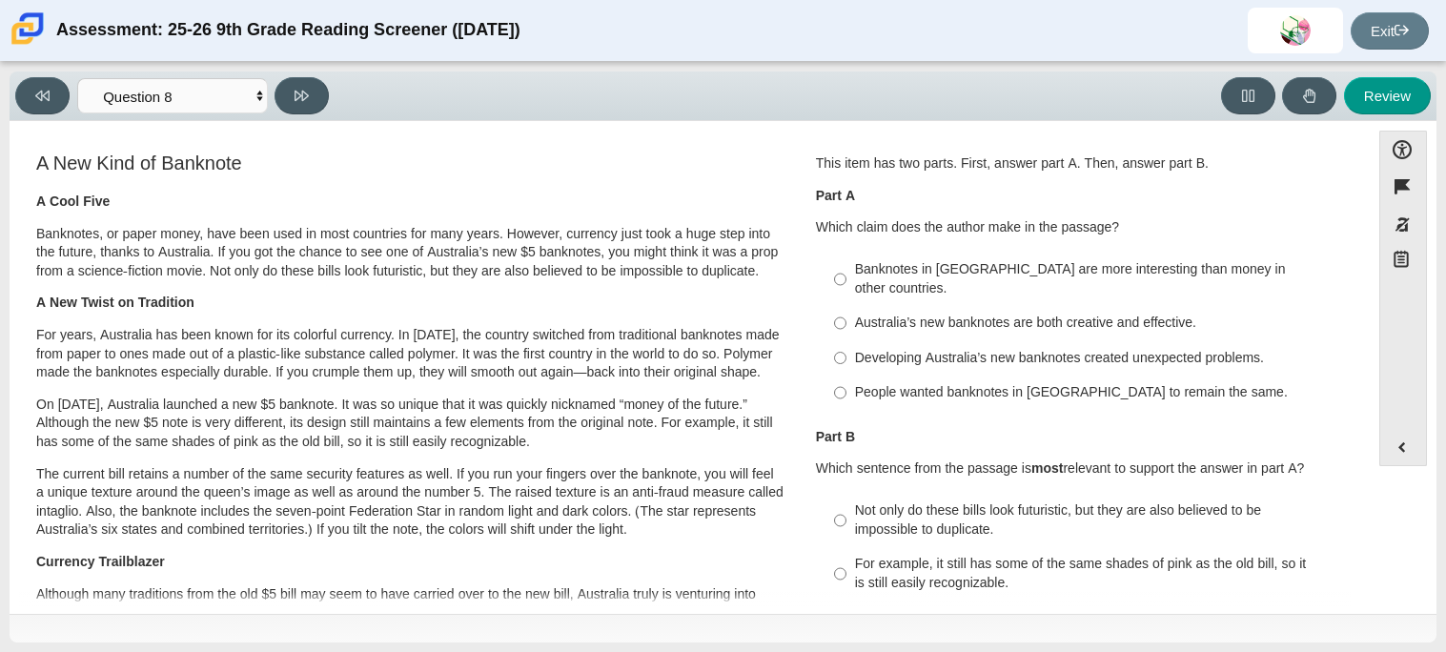
click at [881, 318] on label "Australia’s new banknotes are both creative and effective. Australia’s new bank…" at bounding box center [1082, 323] width 523 height 34
click at [846, 318] on input "Australia’s new banknotes are both creative and effective. Australia’s new bank…" at bounding box center [840, 323] width 12 height 34
radio input "true"
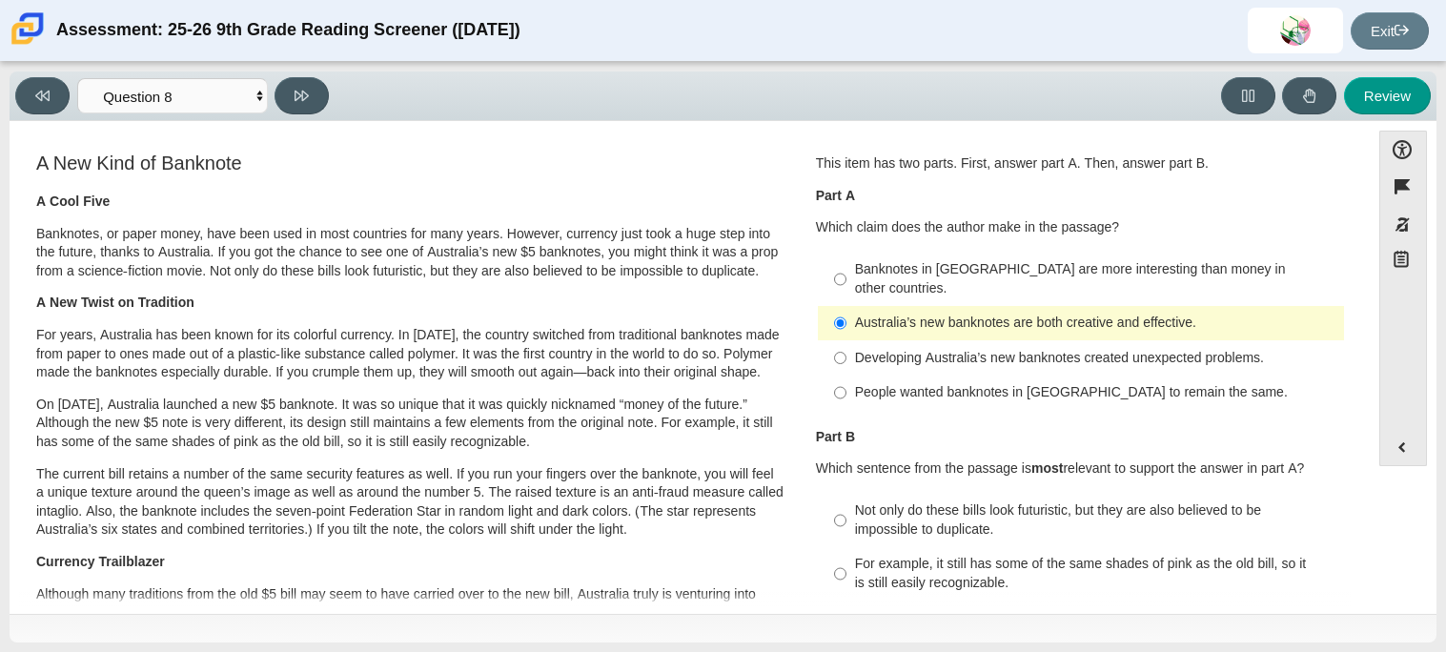
click at [859, 501] on div "Not only do these bills look futuristic, but they are also believed to be impos…" at bounding box center [1095, 519] width 481 height 37
click at [846, 501] on input "Not only do these bills look futuristic, but they are also believed to be impos…" at bounding box center [840, 520] width 12 height 53
radio input "true"
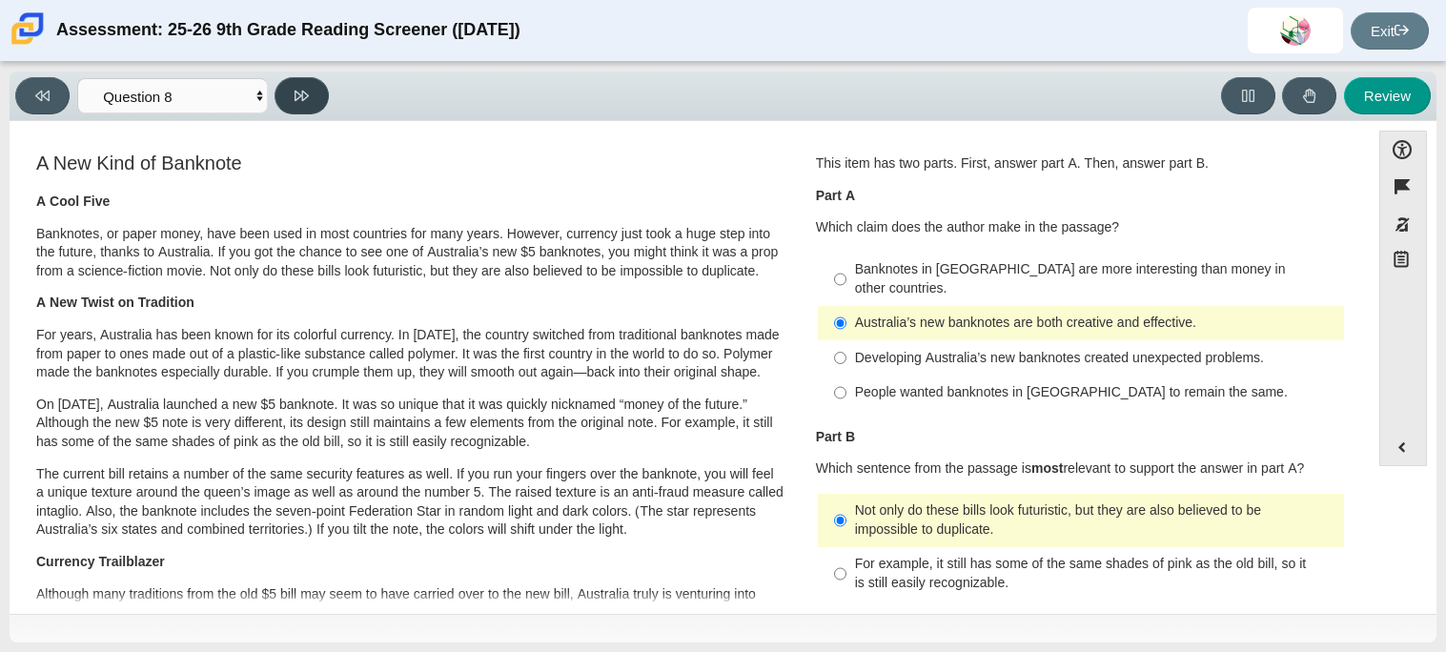
click at [302, 93] on icon at bounding box center [302, 96] width 14 height 10
select select "89f058d6-b15c-4ef5-a4b3-fdaffb8868b6"
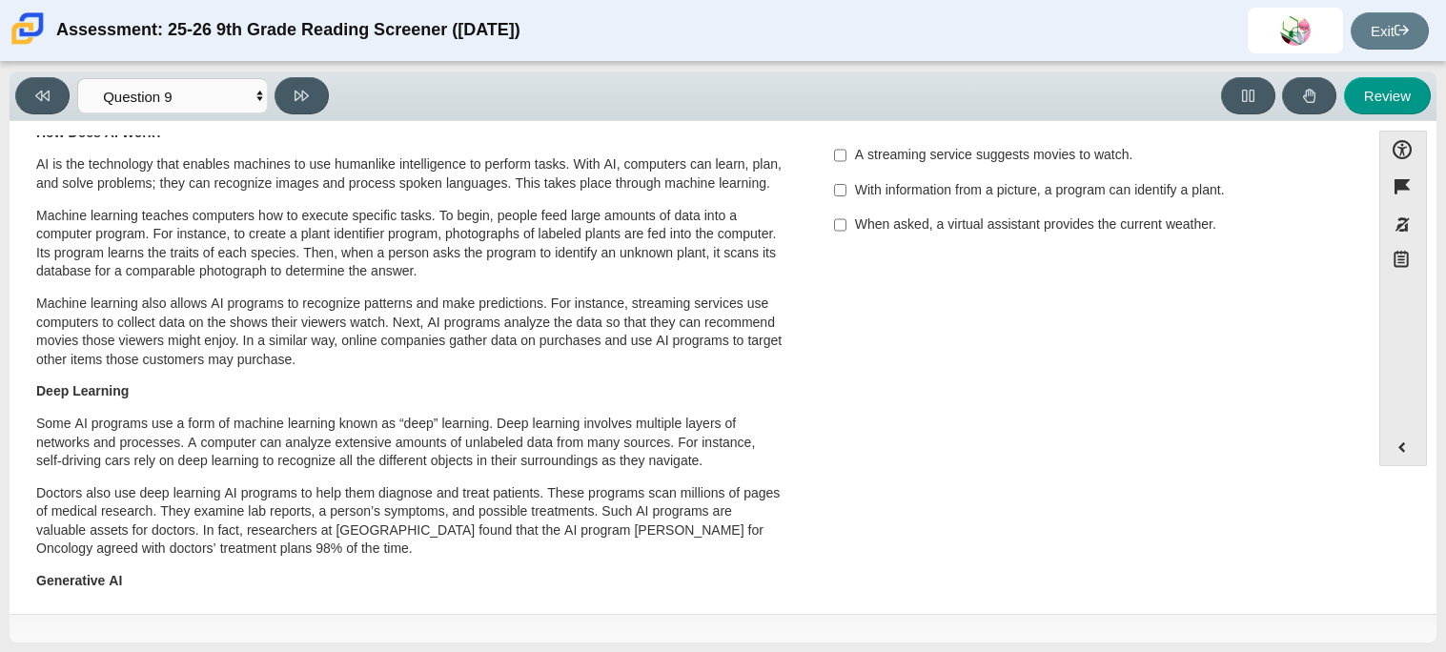
scroll to position [140, 0]
click at [695, 137] on p "How Does AI Work?" at bounding box center [410, 131] width 748 height 19
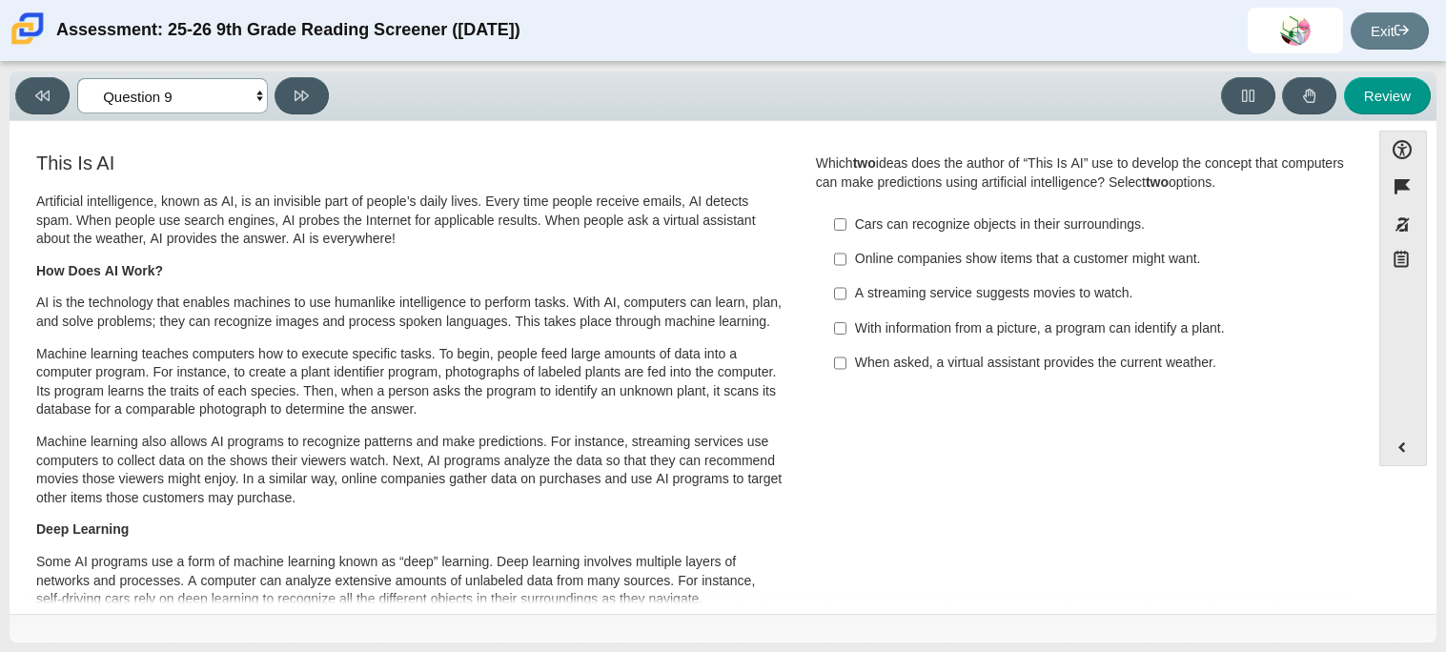
click at [225, 109] on select "Questions Question 1 Question 2 Question 3 Question 4 Question 5 Question 6 Que…" at bounding box center [172, 95] width 191 height 35
click at [229, 106] on select "Questions Question 1 Question 2 Question 3 Question 4 Question 5 Question 6 Que…" at bounding box center [172, 95] width 191 height 35
click at [883, 284] on div "A streaming service suggests movies to watch." at bounding box center [1095, 293] width 481 height 19
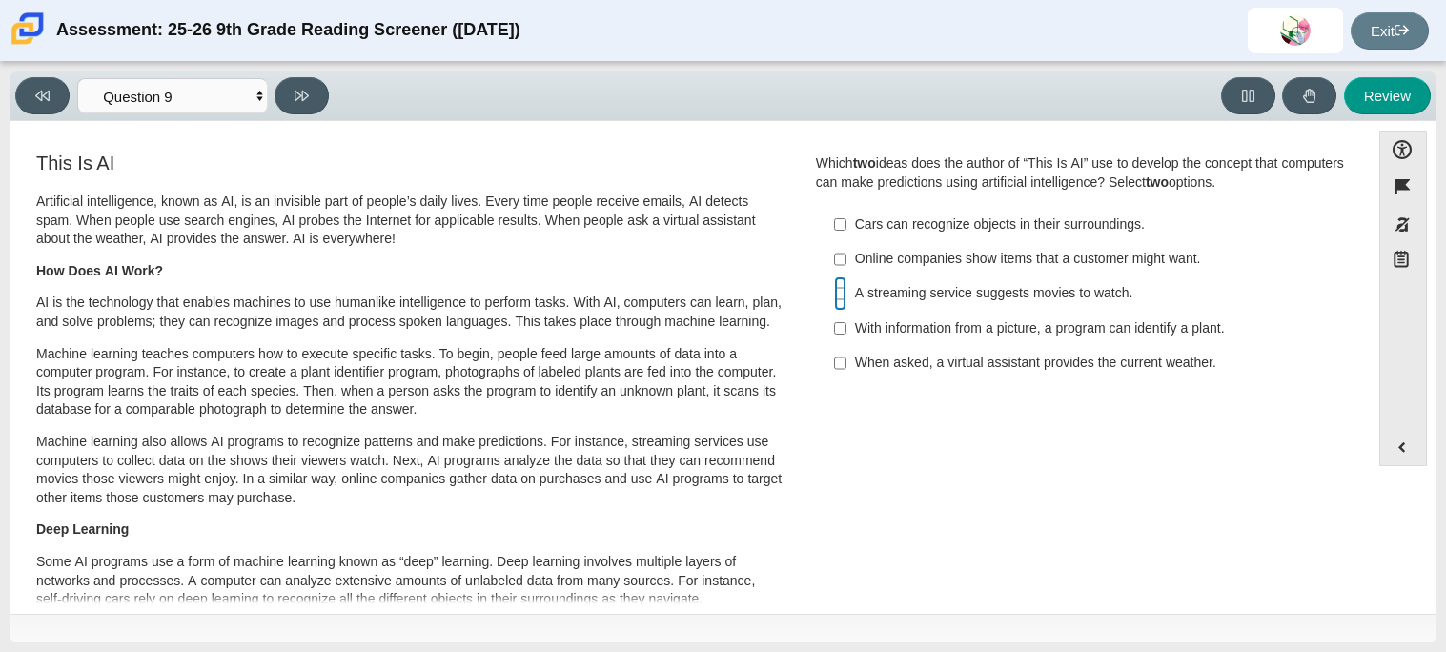
click at [846, 284] on input "A streaming service suggests movies to watch. A streaming service suggests movi…" at bounding box center [840, 293] width 12 height 34
checkbox input "true"
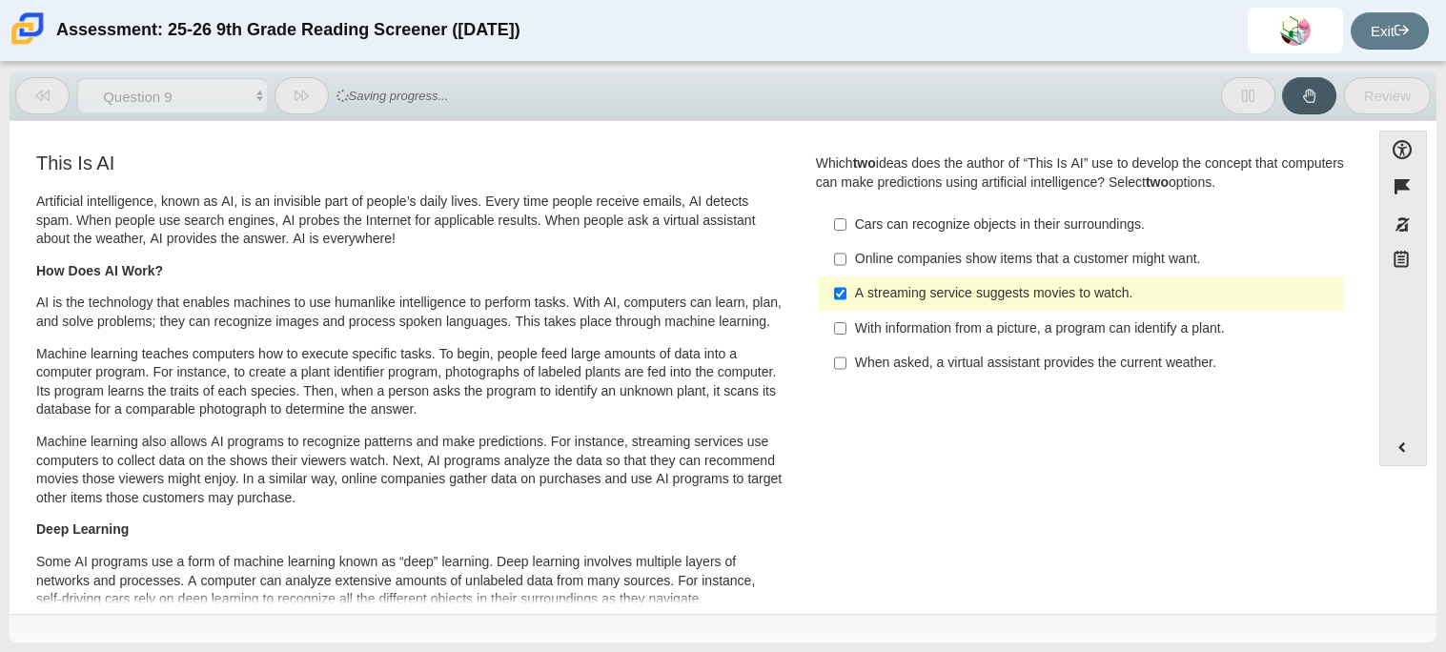
click at [887, 274] on label "Online companies show items that a customer might want. Online companies show i…" at bounding box center [1082, 259] width 523 height 34
click at [846, 274] on input "Online companies show items that a customer might want. Online companies show i…" at bounding box center [840, 259] width 12 height 34
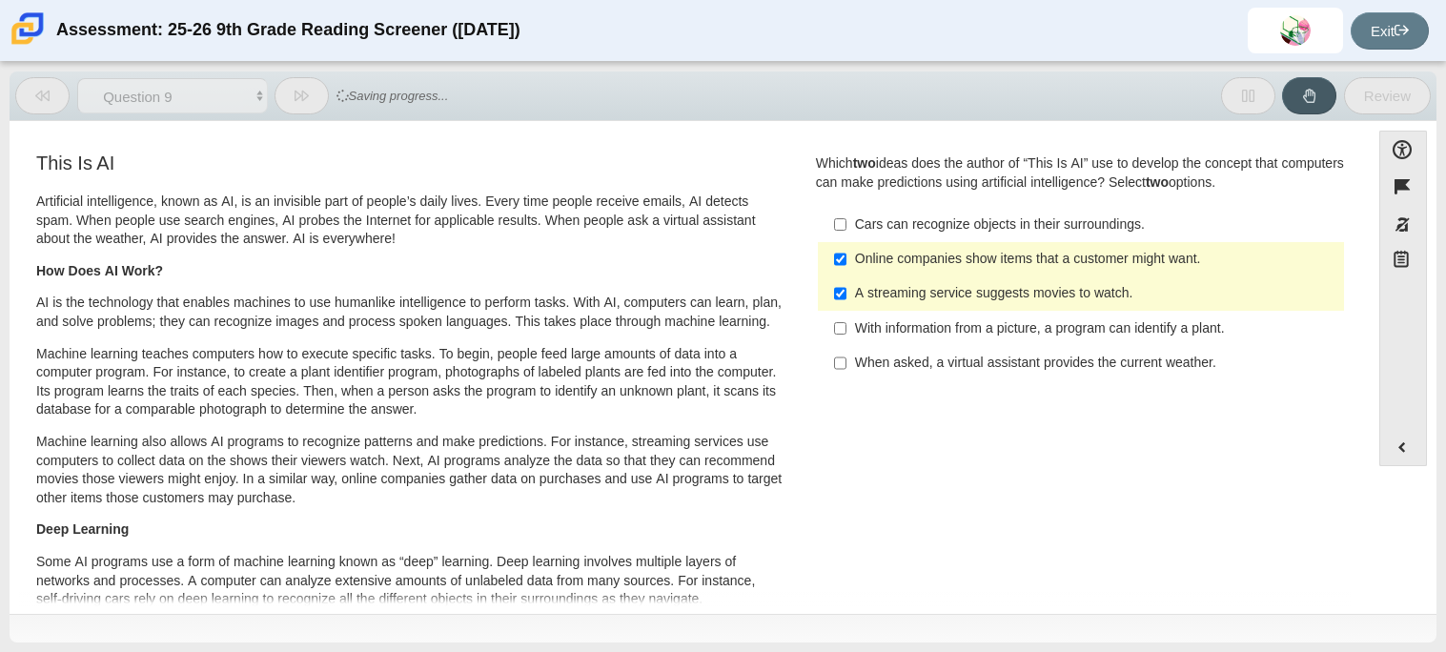
click at [901, 255] on div "Online companies show items that a customer might want." at bounding box center [1095, 259] width 481 height 19
click at [846, 255] on input "Online companies show items that a customer might want. Online companies show i…" at bounding box center [840, 259] width 12 height 34
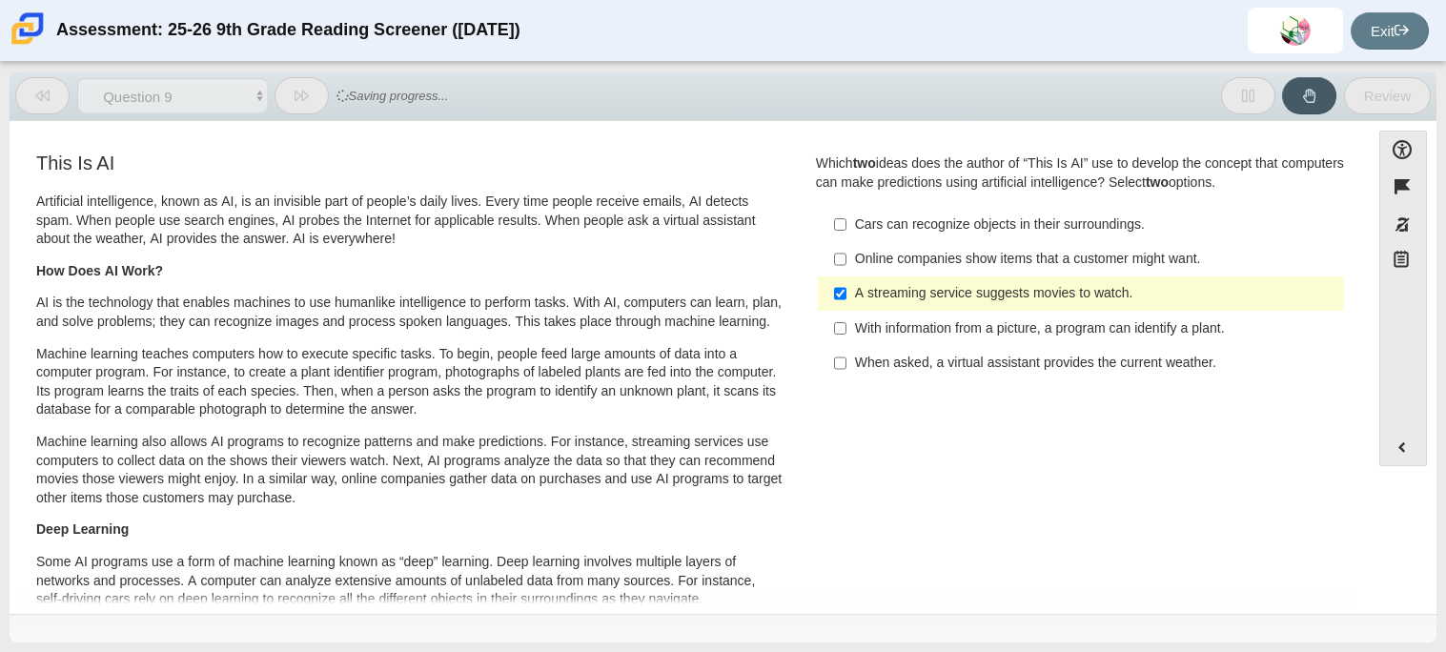
click at [900, 271] on label "Online companies show items that a customer might want. Online companies show i…" at bounding box center [1082, 259] width 523 height 34
click at [846, 271] on input "Online companies show items that a customer might want. Online companies show i…" at bounding box center [840, 259] width 12 height 34
checkbox input "true"
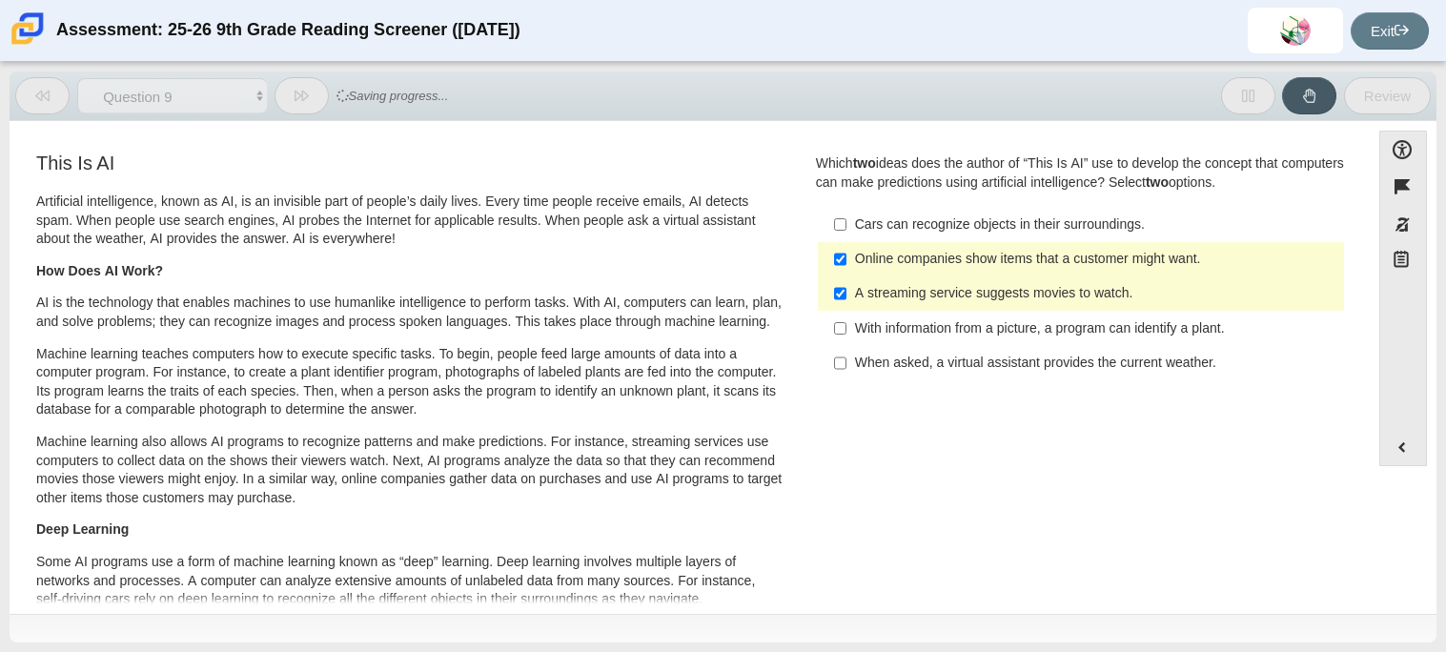
click at [918, 347] on label "When asked, a virtual assistant provides the current weather. When asked, a vir…" at bounding box center [1082, 363] width 523 height 34
click at [846, 347] on input "When asked, a virtual assistant provides the current weather. When asked, a vir…" at bounding box center [840, 363] width 12 height 34
checkbox input "true"
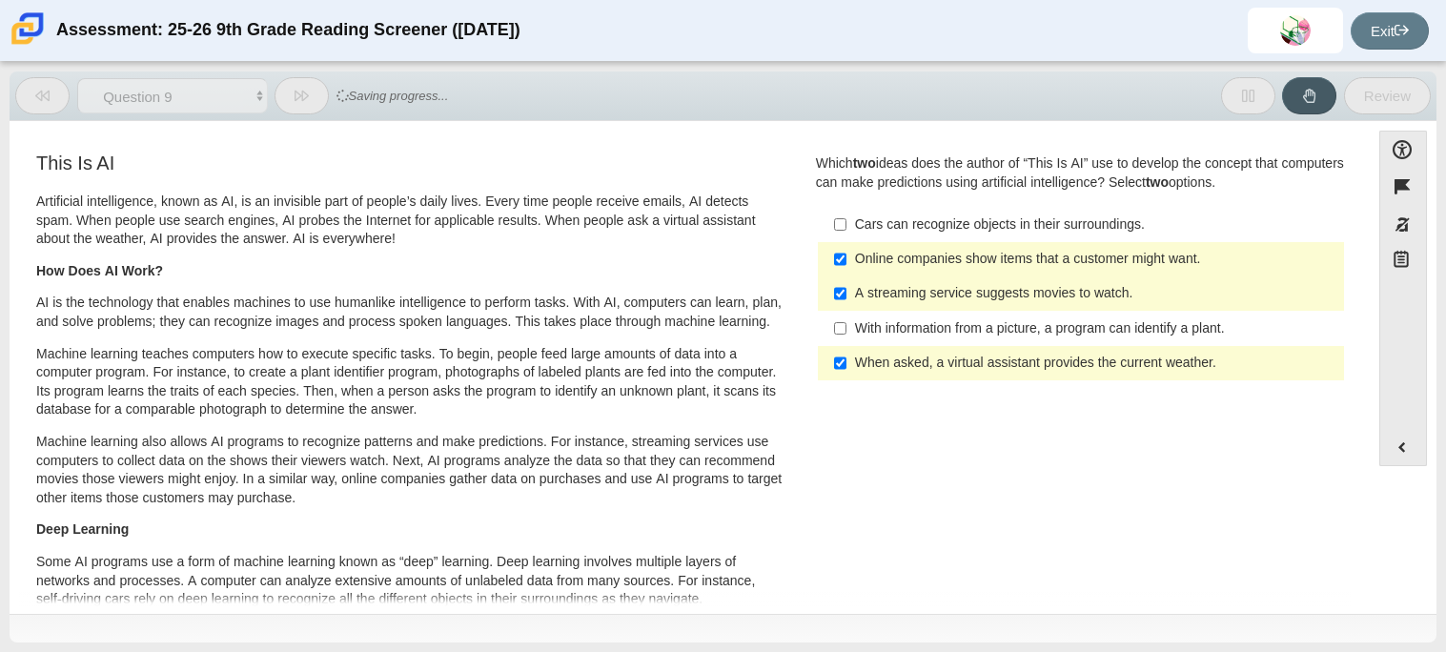
click at [920, 339] on label "With information from a picture, a program can identify a plant. With informati…" at bounding box center [1082, 328] width 523 height 34
click at [846, 339] on input "With information from a picture, a program can identify a plant. With informati…" at bounding box center [840, 328] width 12 height 34
checkbox input "true"
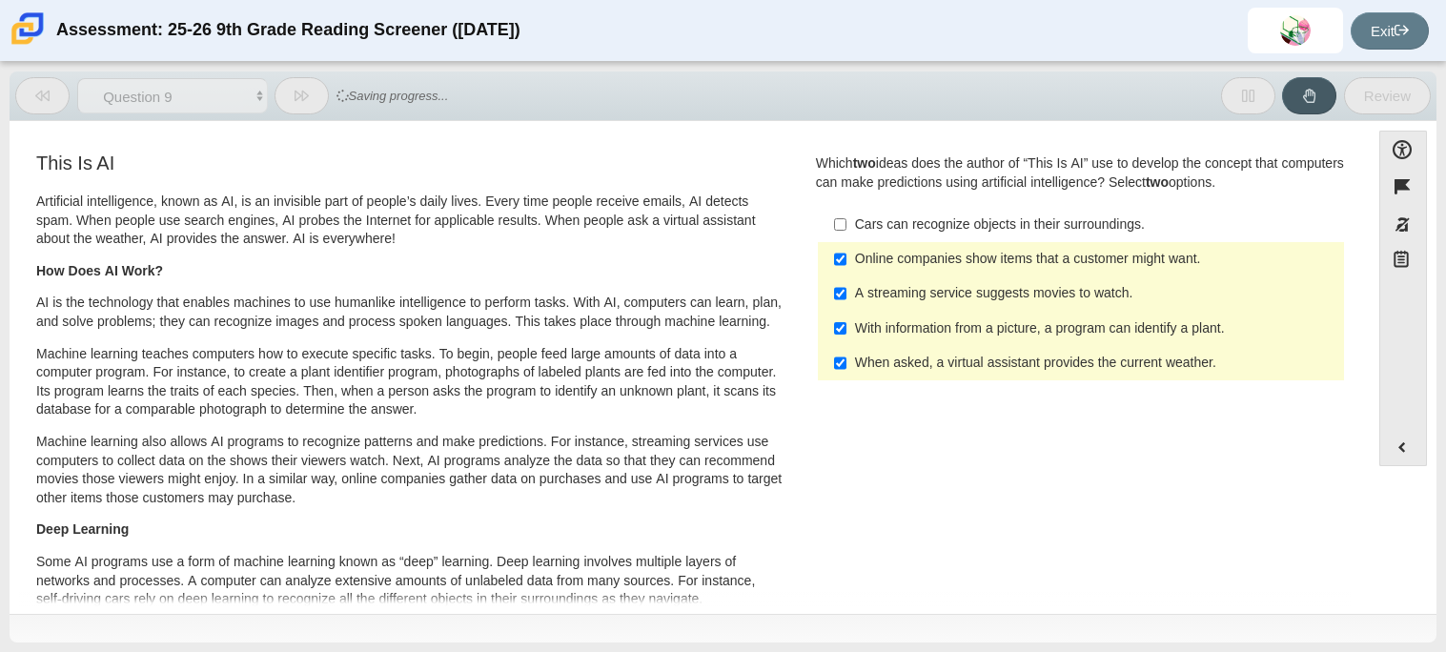
click at [918, 360] on div "When asked, a virtual assistant provides the current weather." at bounding box center [1095, 363] width 481 height 19
click at [846, 360] on input "When asked, a virtual assistant provides the current weather. When asked, a vir…" at bounding box center [840, 363] width 12 height 34
checkbox input "false"
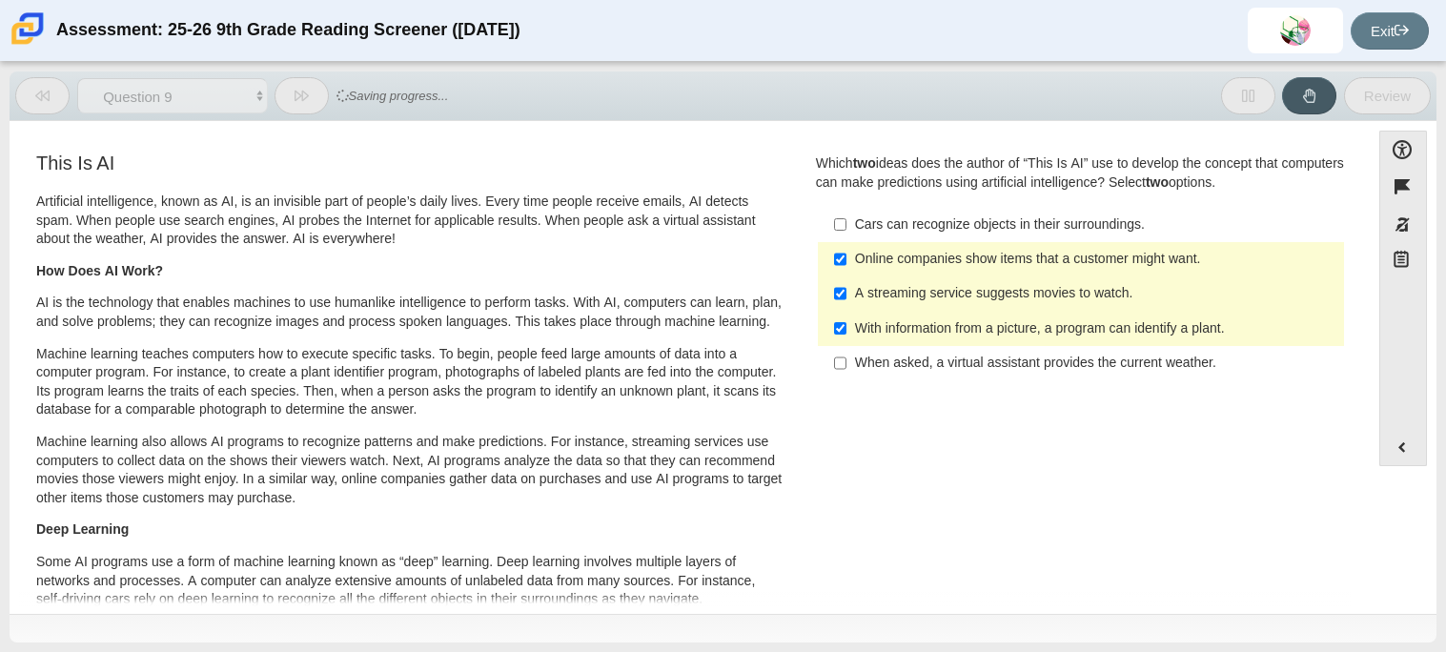
click at [922, 295] on div "A streaming service suggests movies to watch." at bounding box center [1095, 293] width 481 height 19
click at [846, 295] on input "A streaming service suggests movies to watch. A streaming service suggests movi…" at bounding box center [840, 293] width 12 height 34
checkbox input "false"
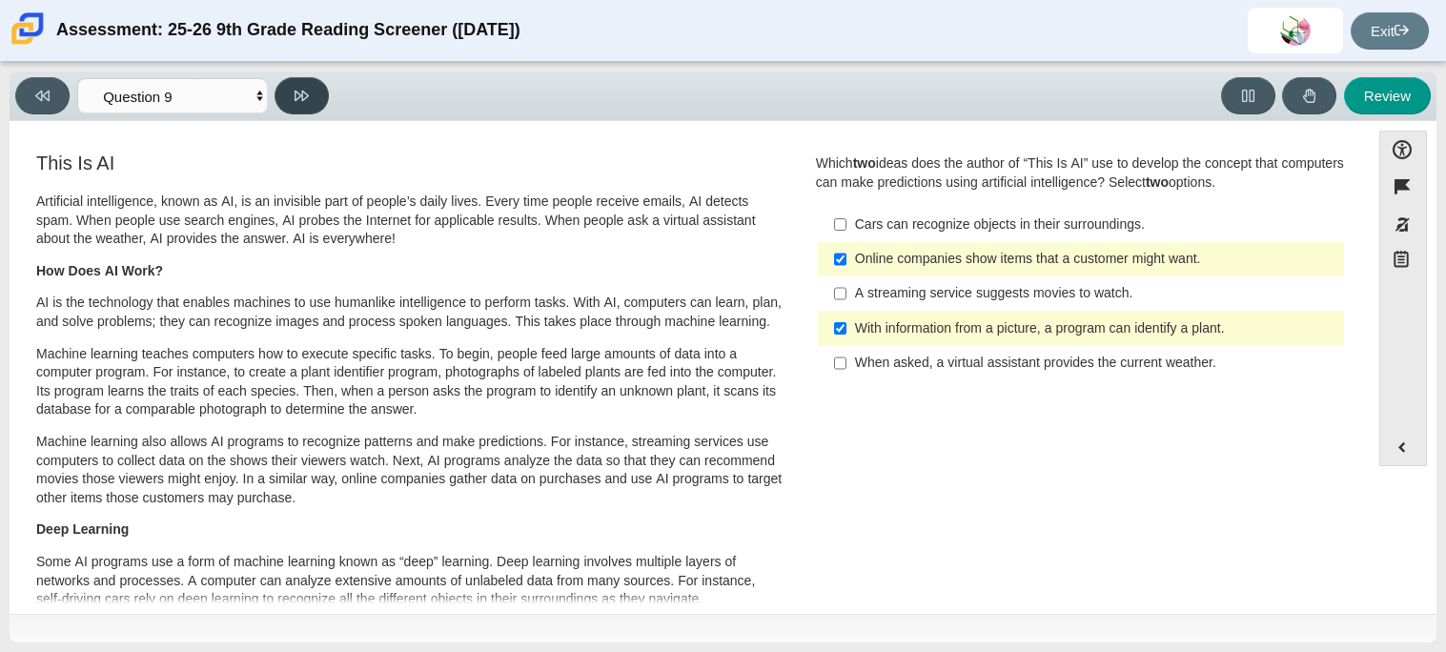
click at [305, 89] on icon at bounding box center [302, 96] width 14 height 14
select select "cdf3c14e-a918-44d1-9b63-3db0fa81641e"
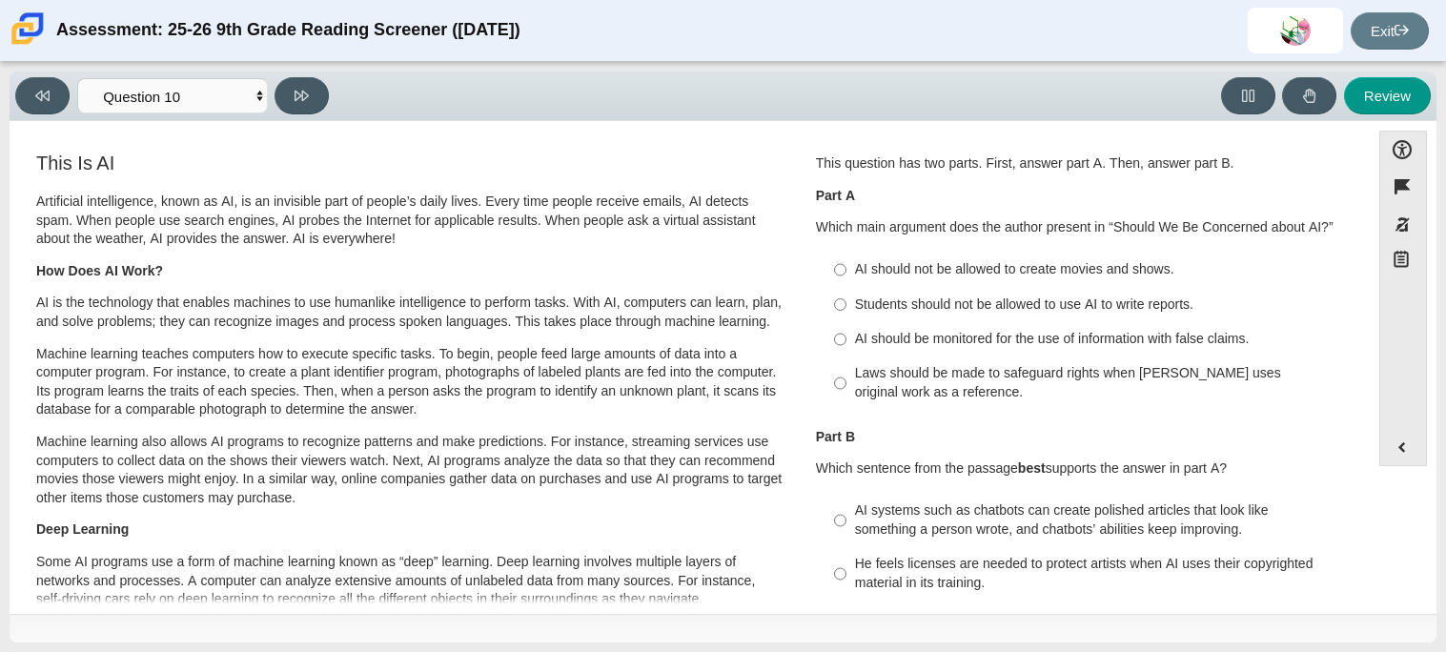
click at [990, 339] on div "AI should be monitored for the use of information with false claims." at bounding box center [1095, 339] width 481 height 19
click at [846, 339] on input "AI should be monitored for the use of information with false claims. AI should …" at bounding box center [840, 339] width 12 height 34
radio input "true"
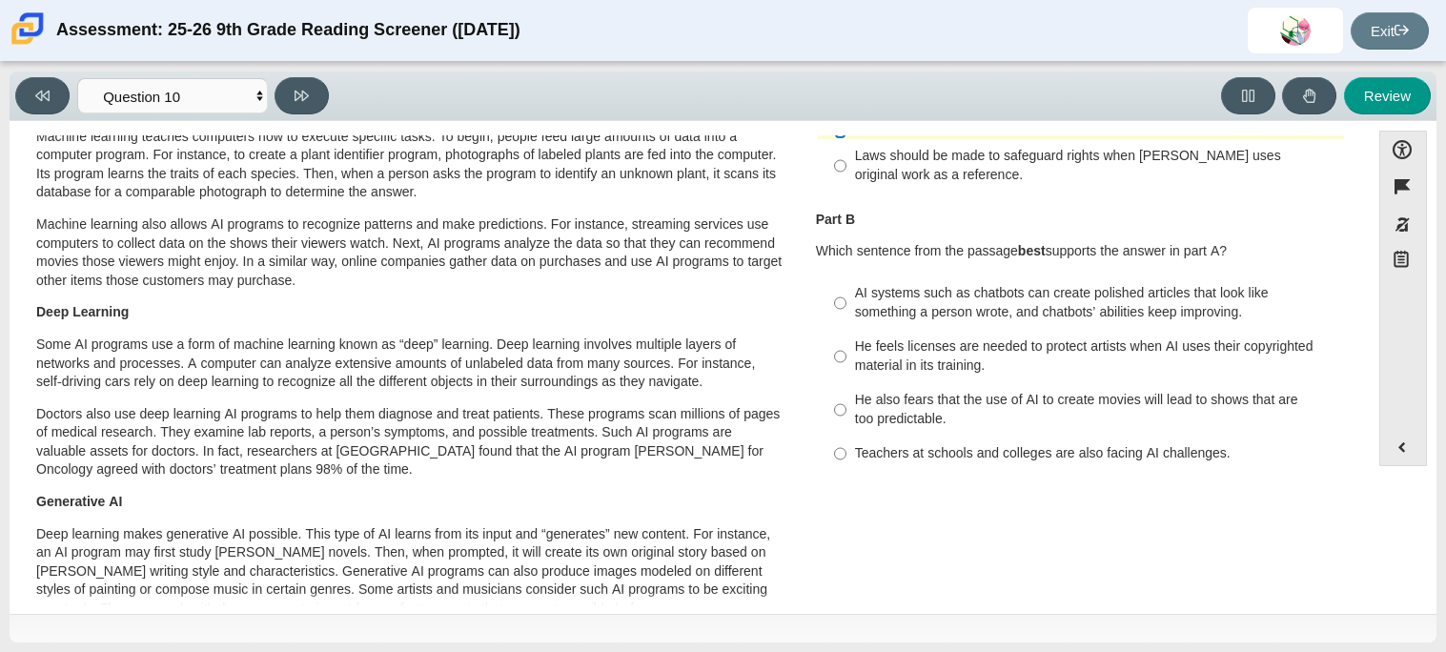
scroll to position [222, 0]
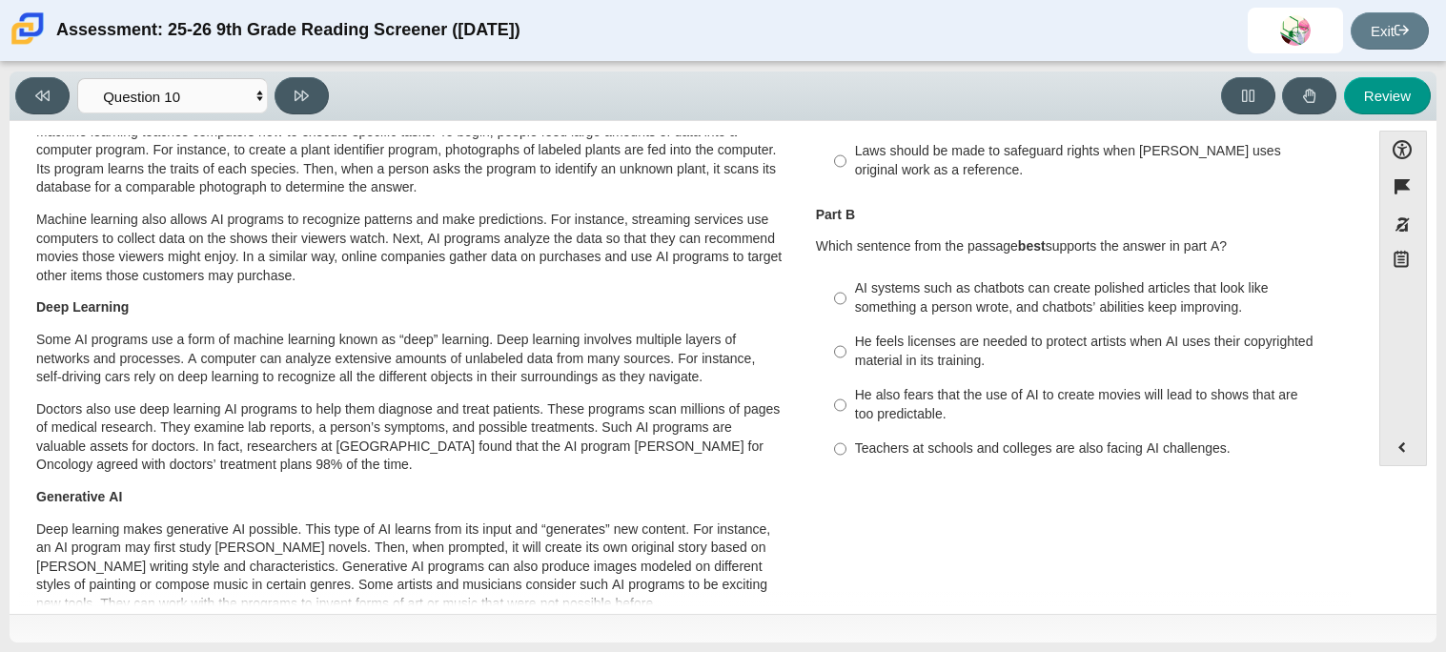
click at [1086, 298] on div "AI systems such as chatbots can create polished articles that look like somethi…" at bounding box center [1095, 297] width 481 height 37
click at [846, 298] on input "AI systems such as chatbots can create polished articles that look like somethi…" at bounding box center [840, 298] width 12 height 53
radio input "true"
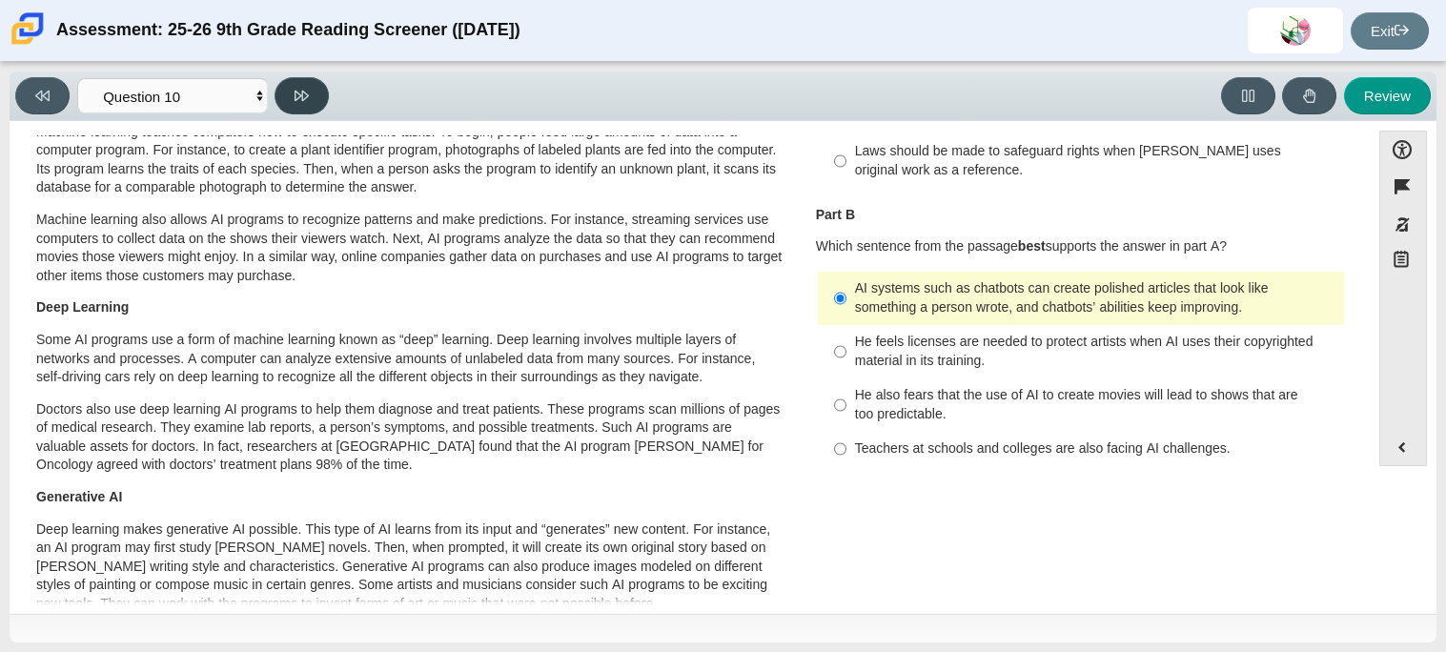
click at [276, 91] on button at bounding box center [302, 95] width 54 height 37
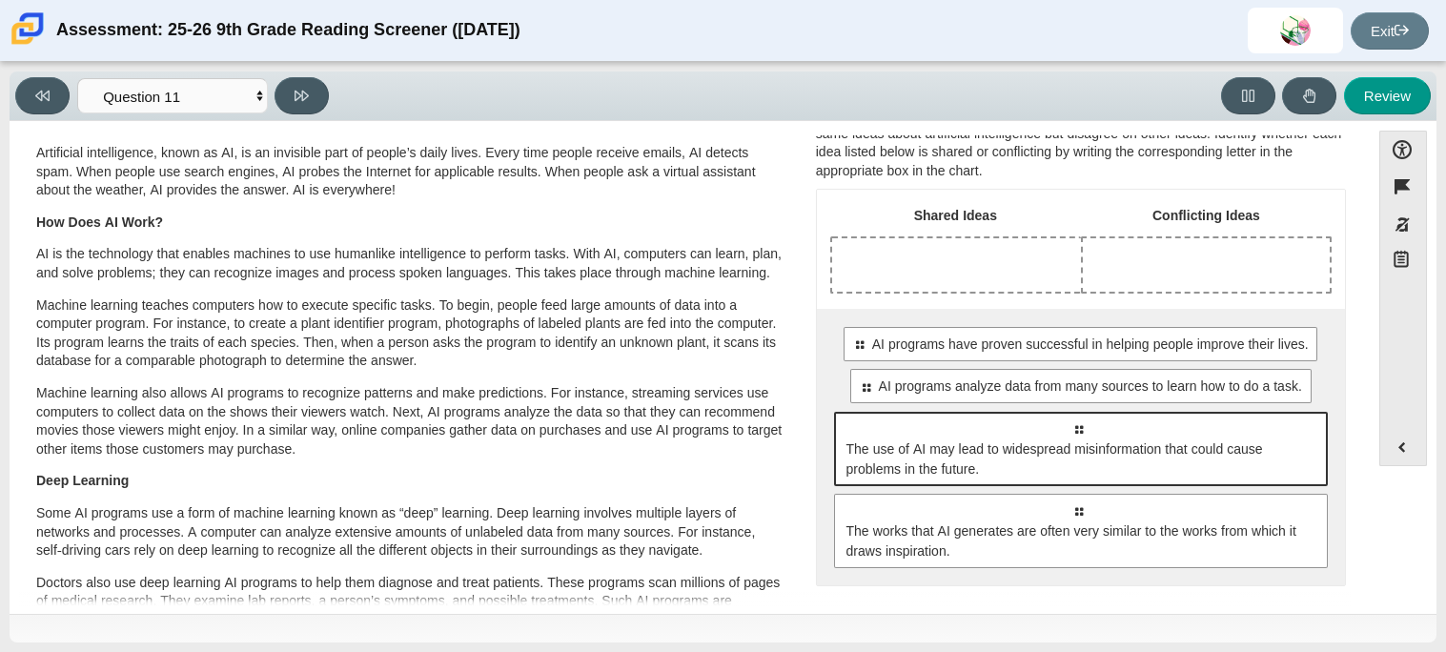
scroll to position [51, 0]
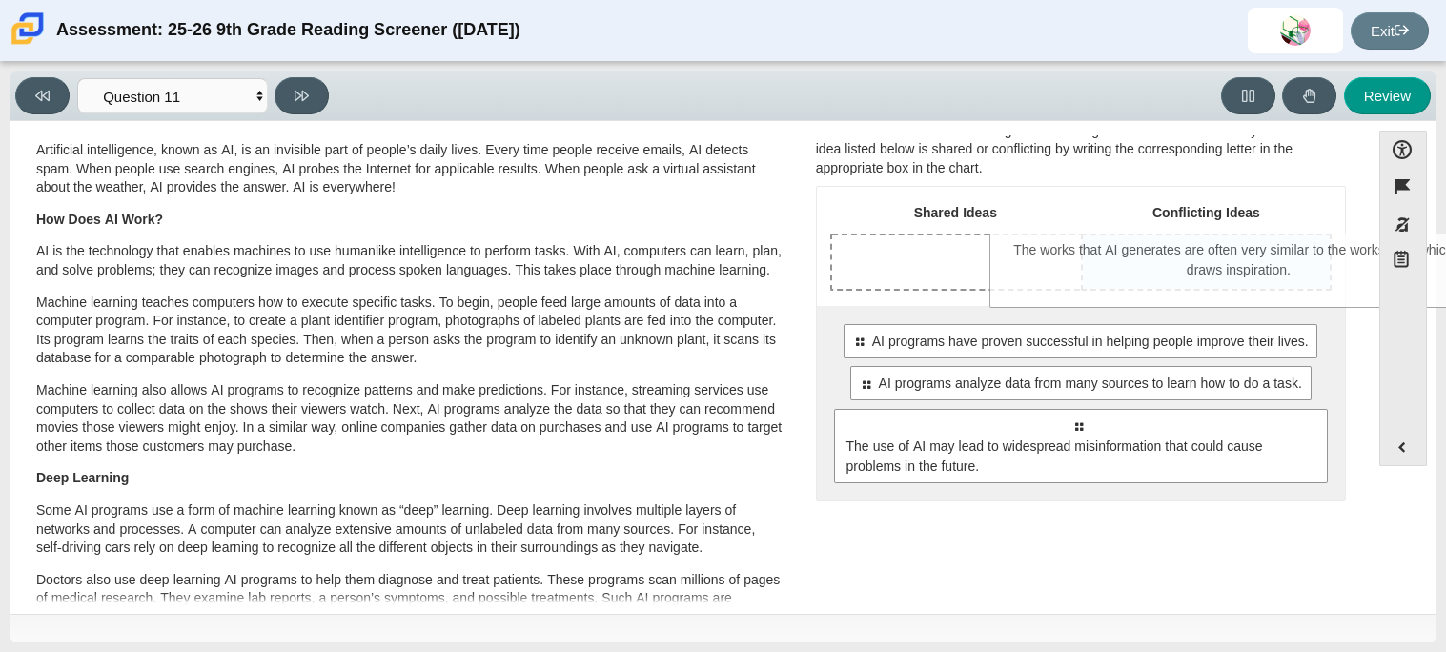
drag, startPoint x: 1023, startPoint y: 519, endPoint x: 1184, endPoint y: 261, distance: 303.6
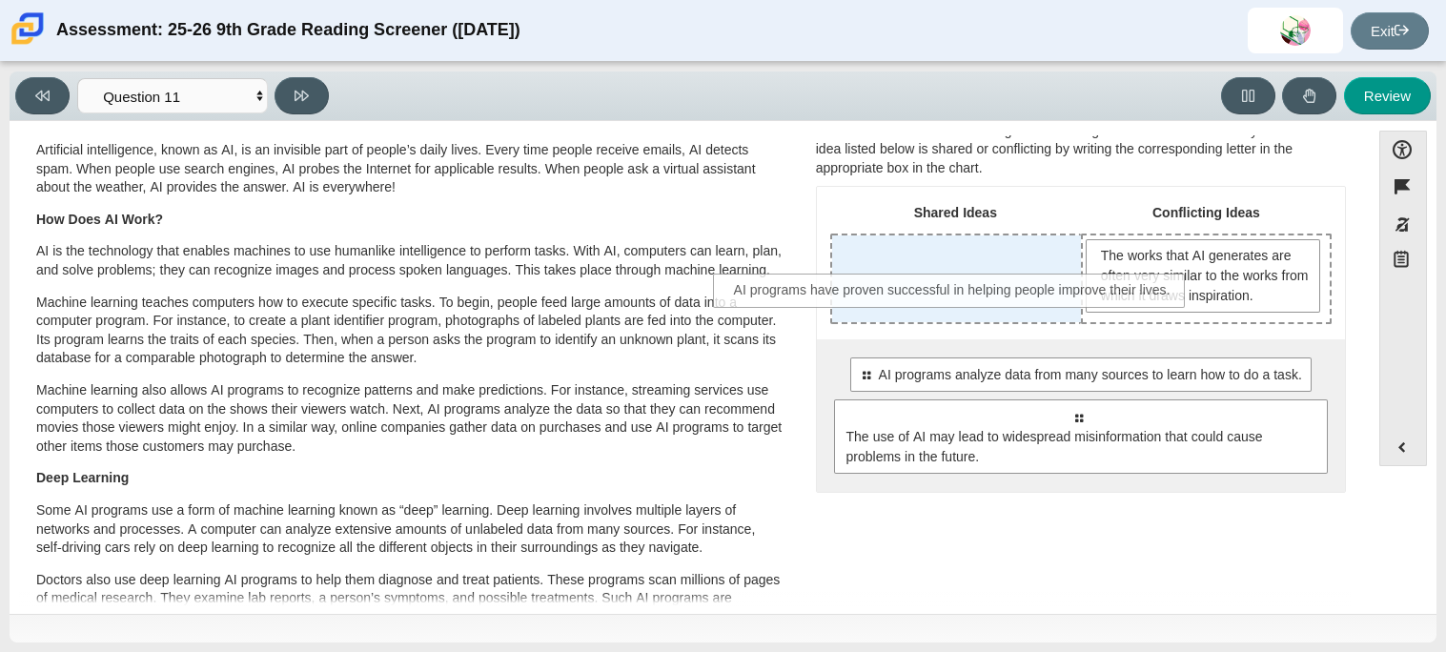
drag, startPoint x: 1095, startPoint y: 367, endPoint x: 971, endPoint y: 285, distance: 148.6
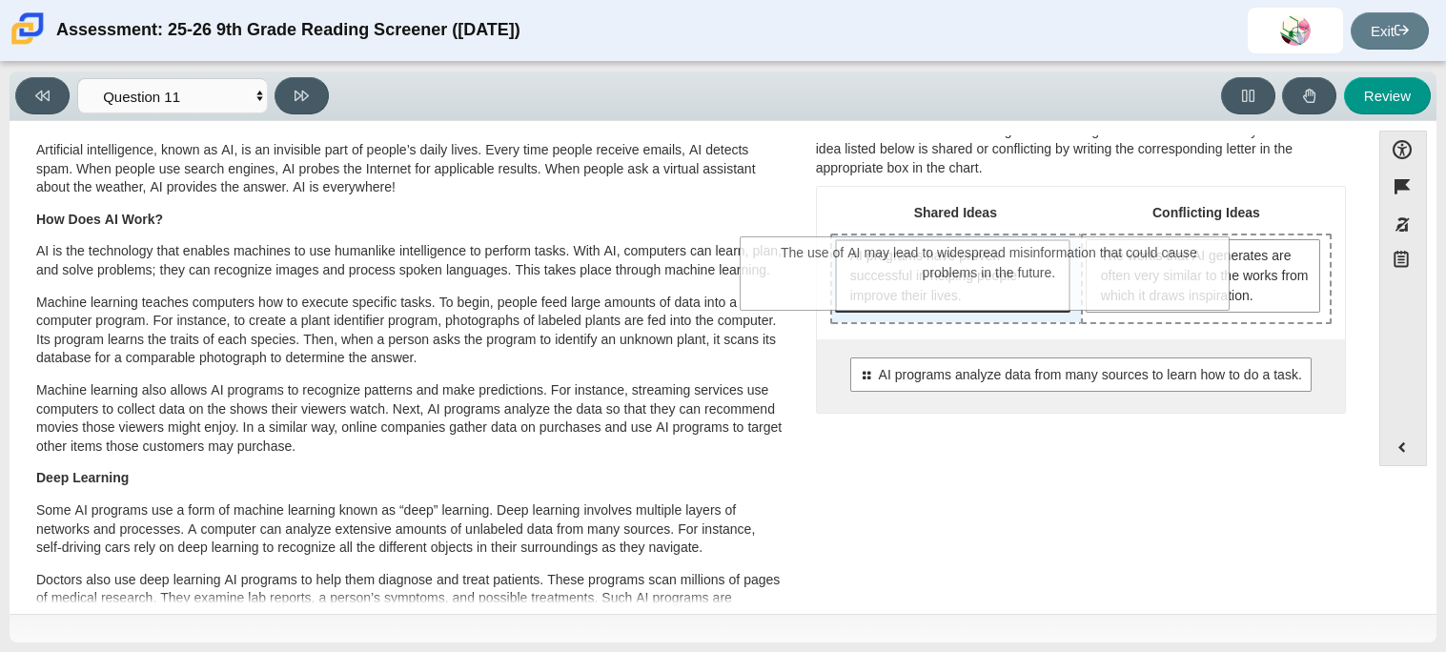
drag, startPoint x: 1022, startPoint y: 412, endPoint x: 933, endPoint y: 251, distance: 183.9
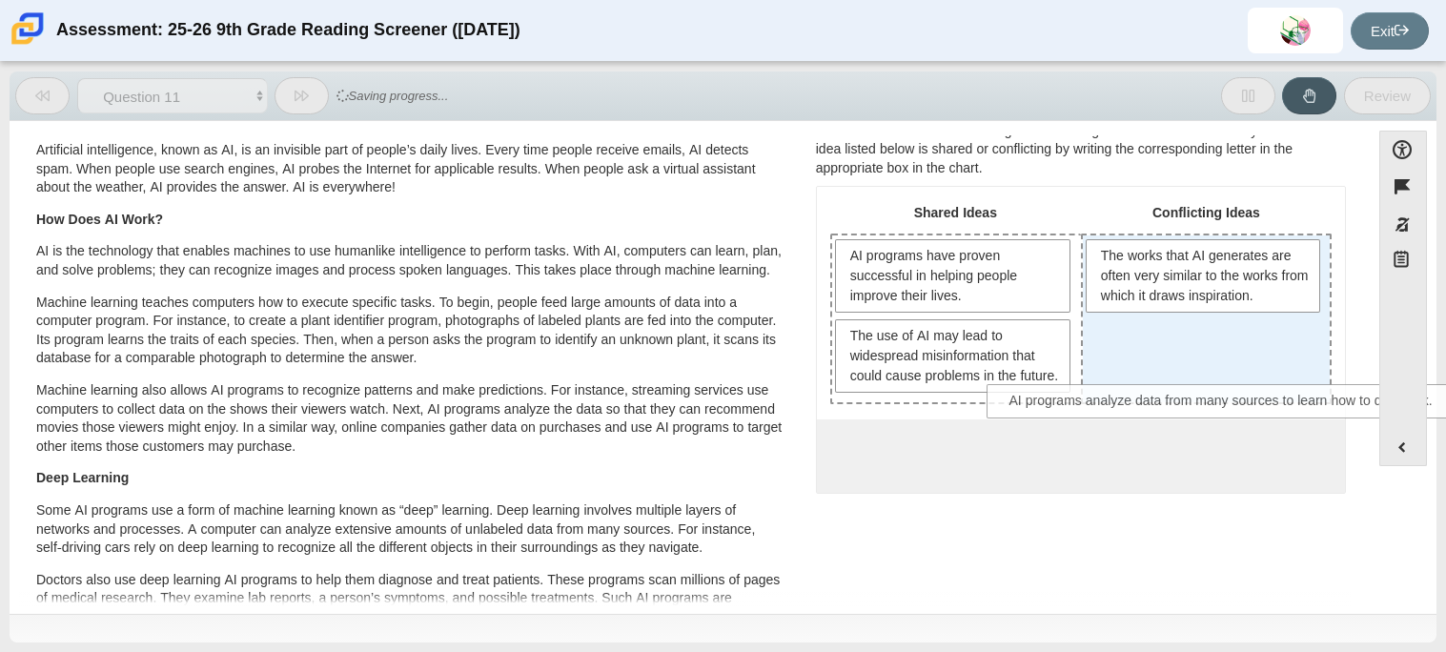
drag, startPoint x: 1035, startPoint y: 466, endPoint x: 1184, endPoint y: 394, distance: 165.4
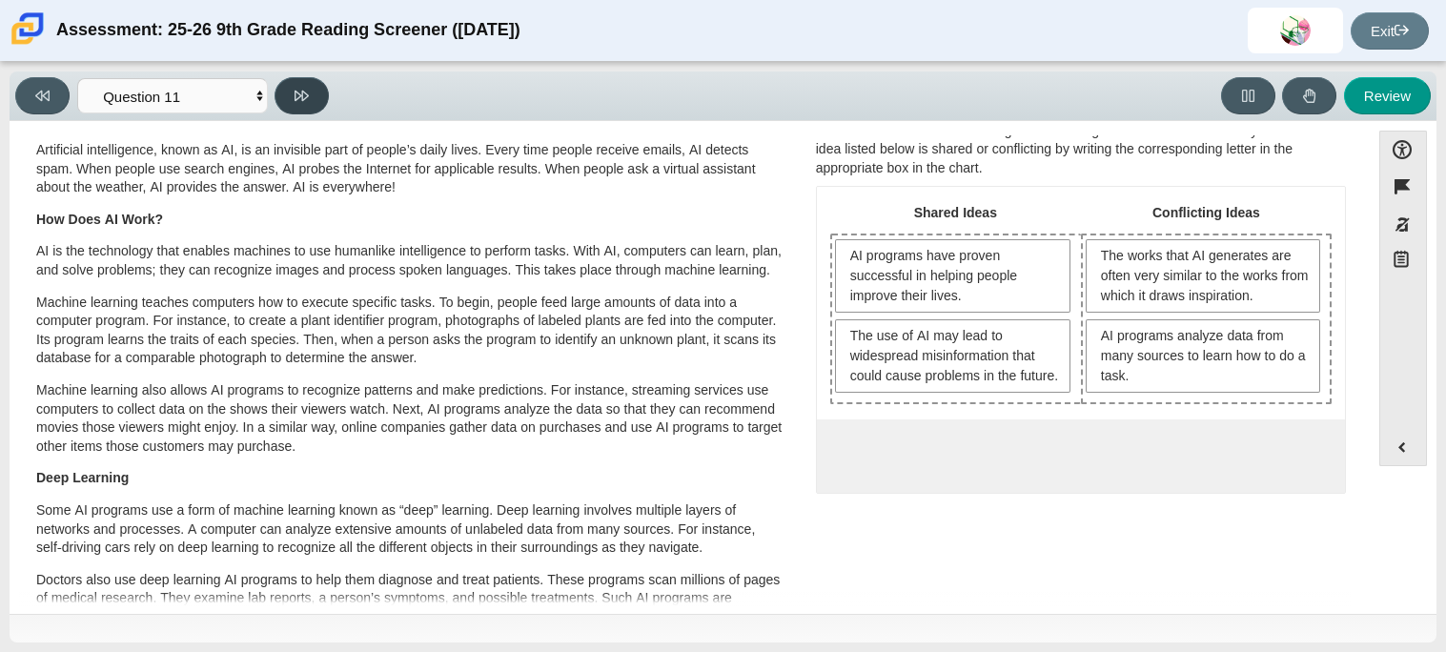
click at [317, 92] on button at bounding box center [302, 95] width 54 height 37
select select "c3effed4-44ce-4a19-bd96-1787f34e9b4c"
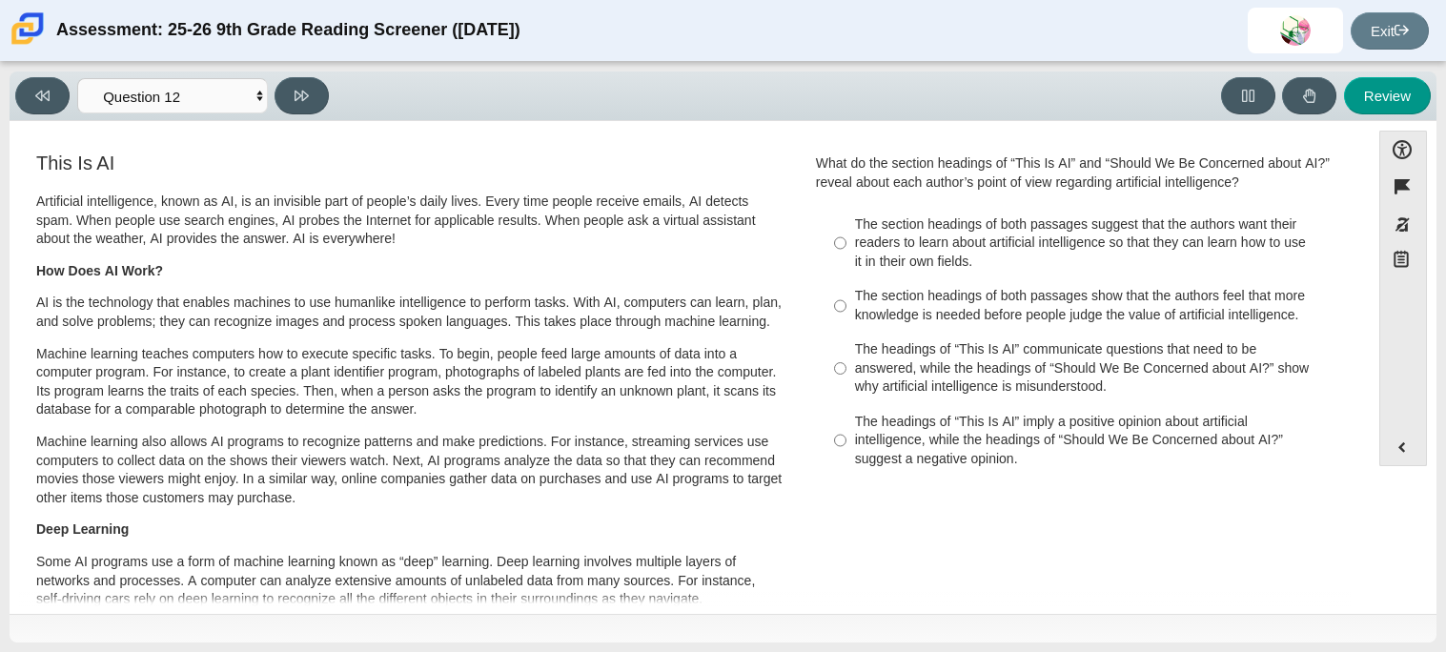
click at [948, 305] on div "The section headings of both passages show that the authors feel that more know…" at bounding box center [1095, 305] width 481 height 37
click at [846, 305] on input "The section headings of both passages show that the authors feel that more know…" at bounding box center [840, 305] width 12 height 53
radio input "true"
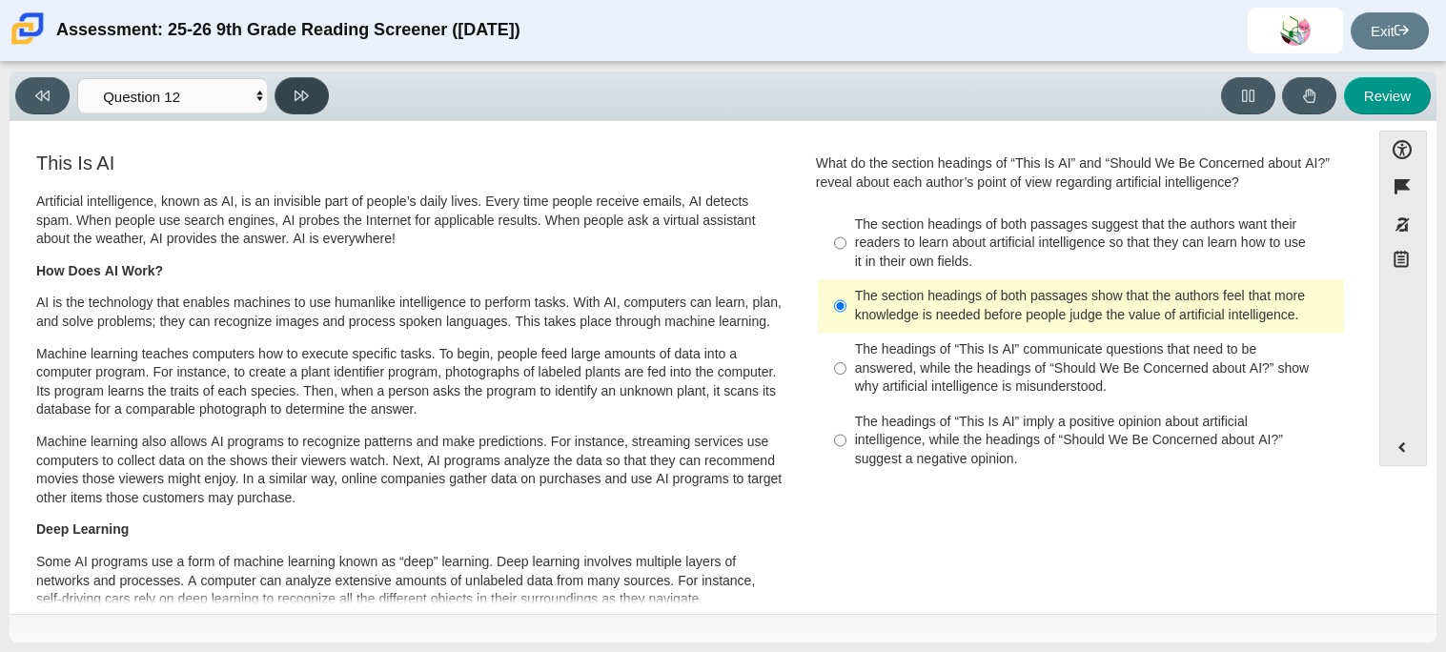
click at [326, 96] on button at bounding box center [302, 95] width 54 height 37
select select "review"
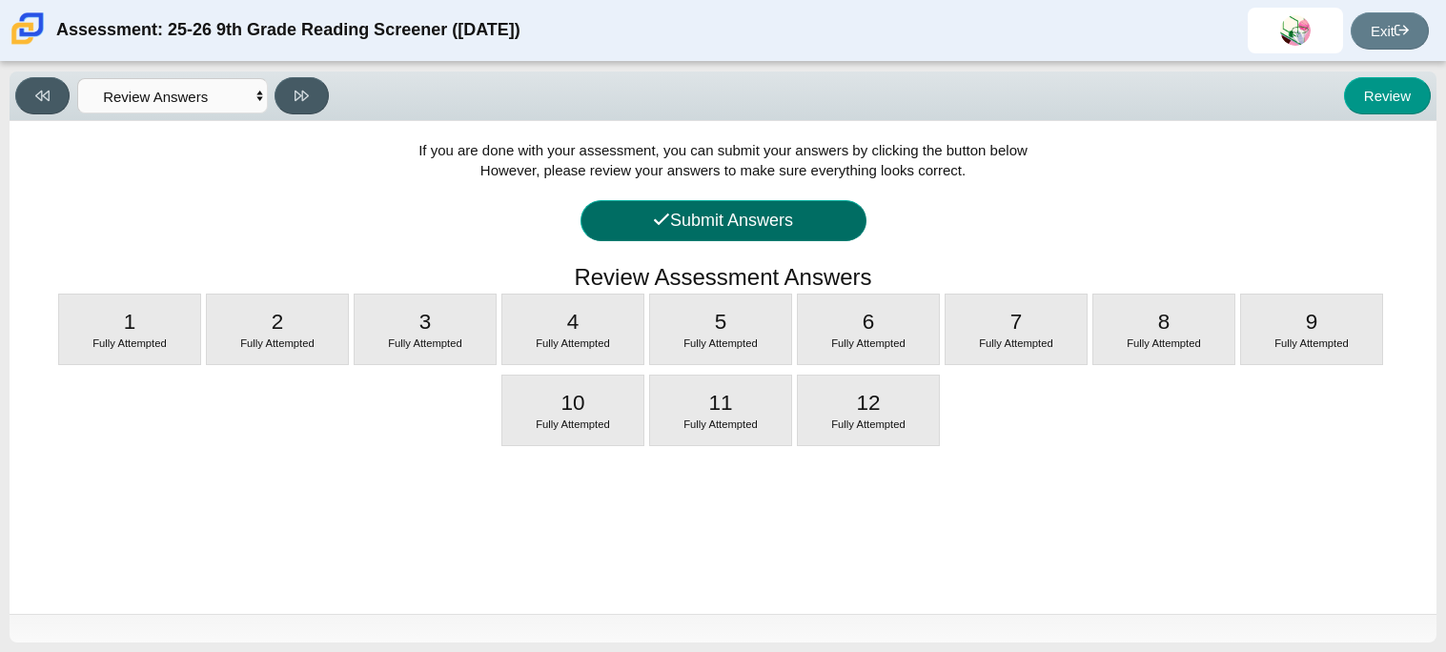
click at [797, 237] on button "Submit Answers" at bounding box center [724, 220] width 286 height 41
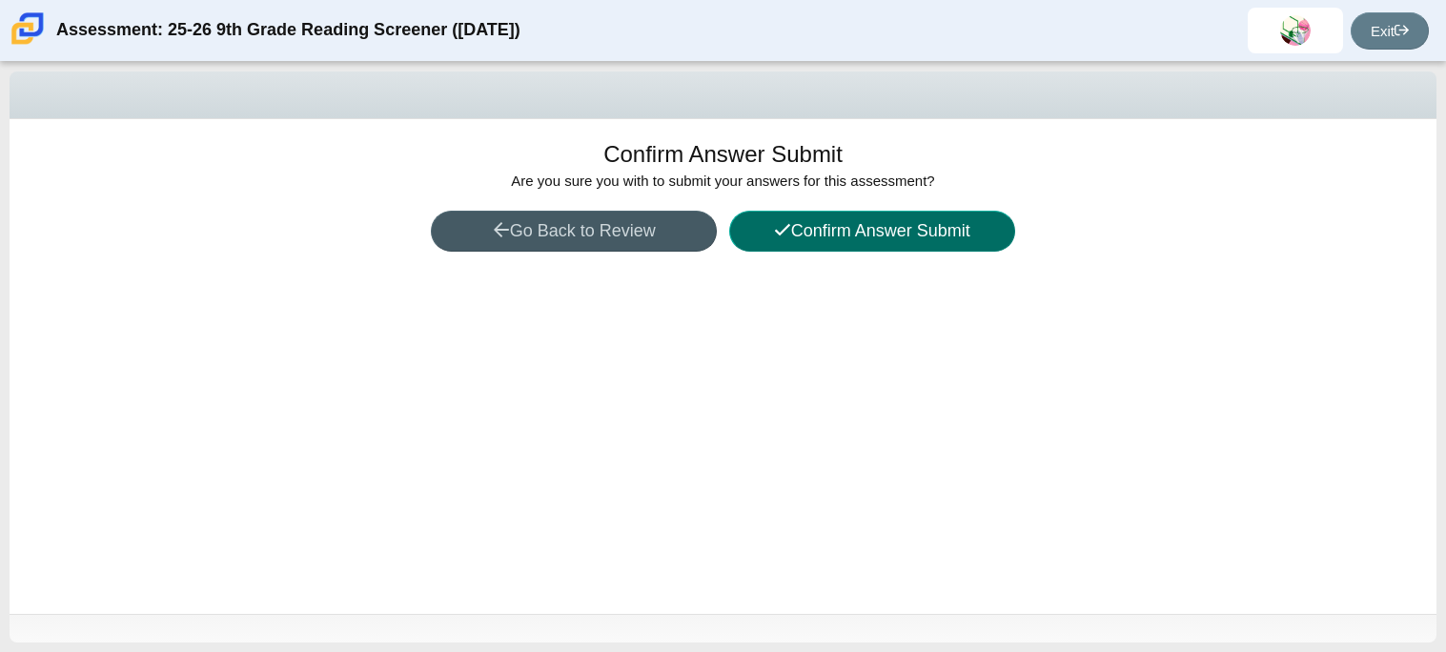
click at [797, 237] on button "Confirm Answer Submit" at bounding box center [872, 231] width 286 height 41
